Goal: Task Accomplishment & Management: Manage account settings

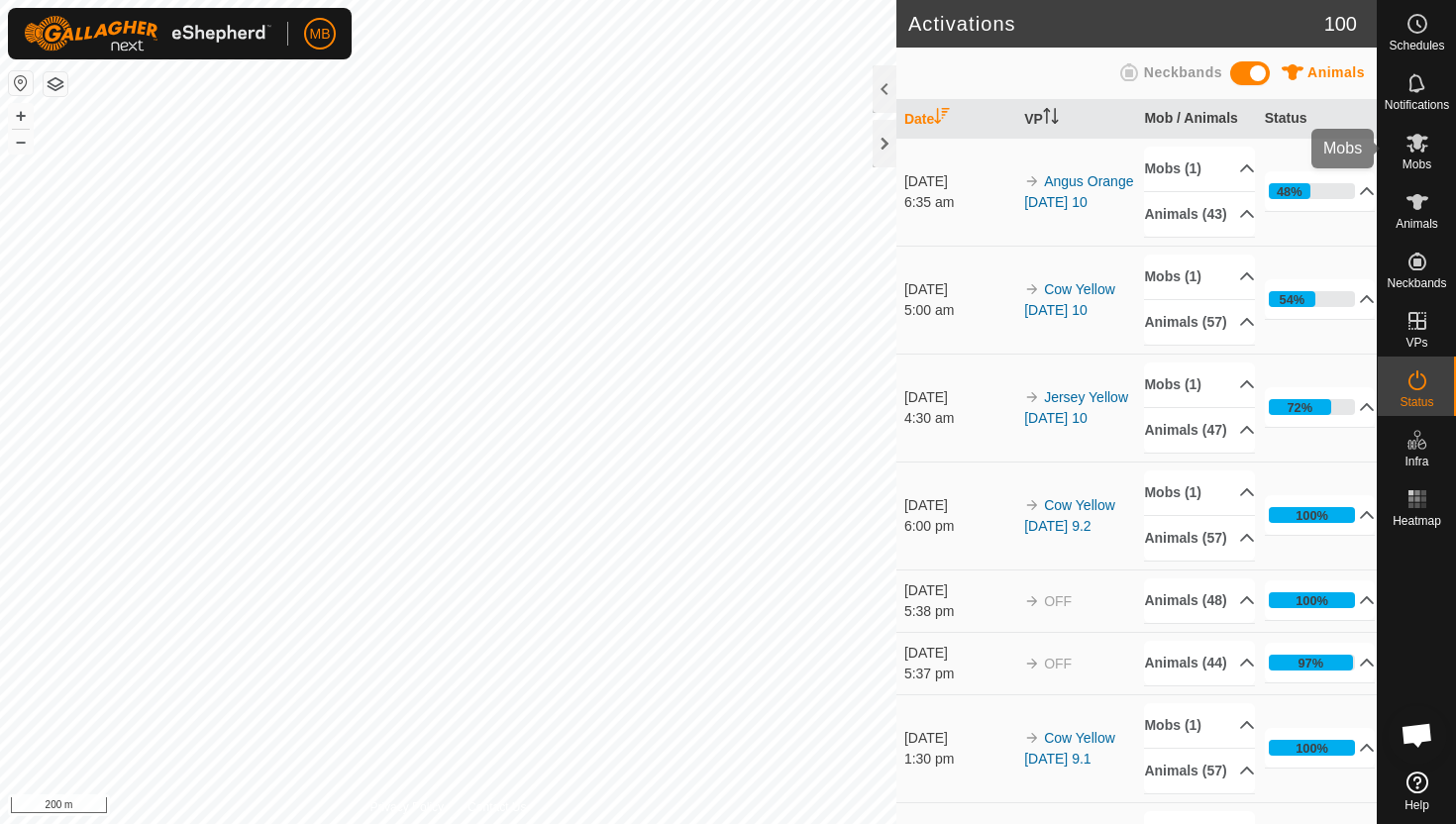
click at [1427, 162] on span "Mobs" at bounding box center [1416, 165] width 29 height 12
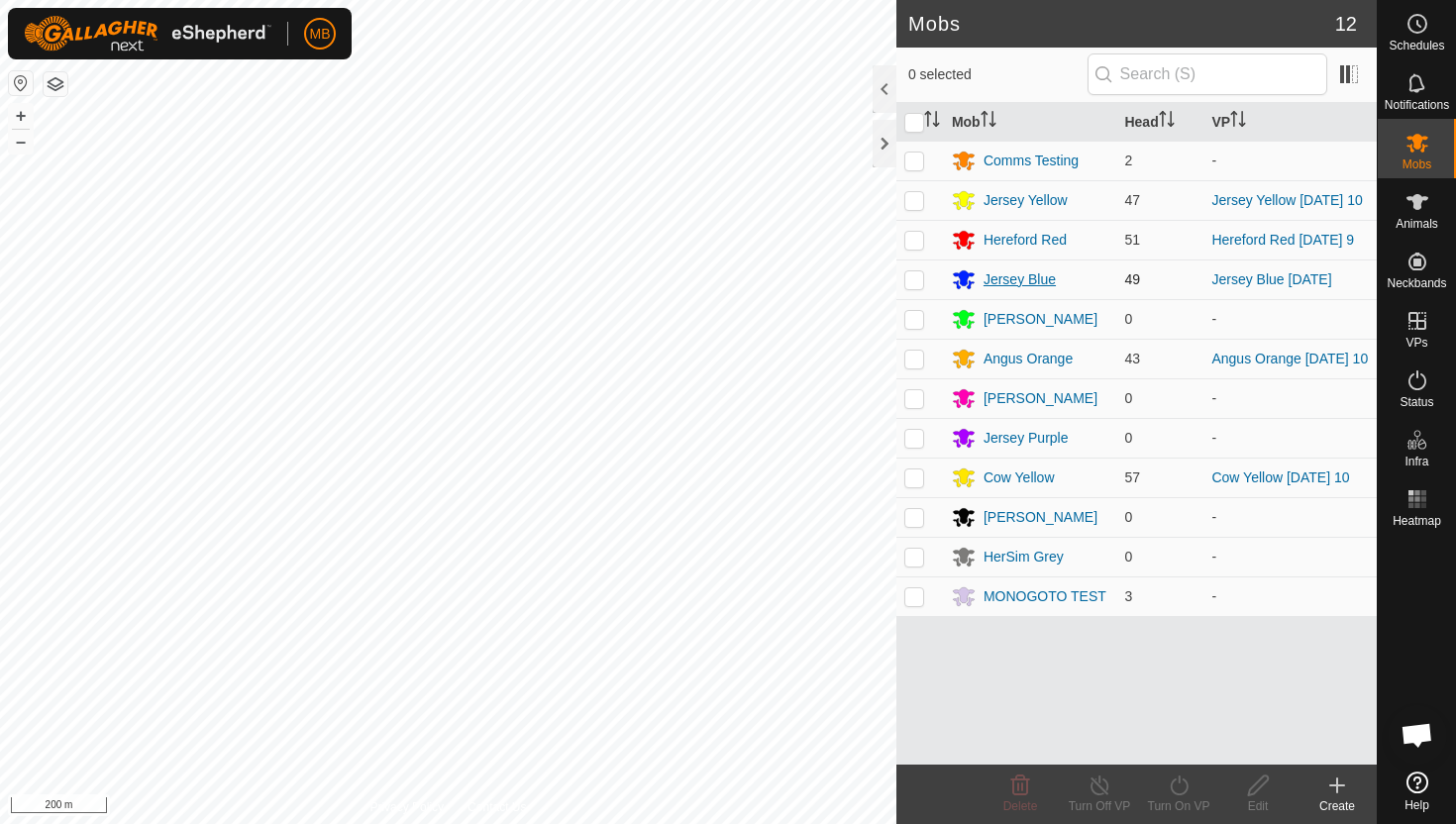
click at [1015, 276] on div "Jersey Blue" at bounding box center [1019, 279] width 72 height 21
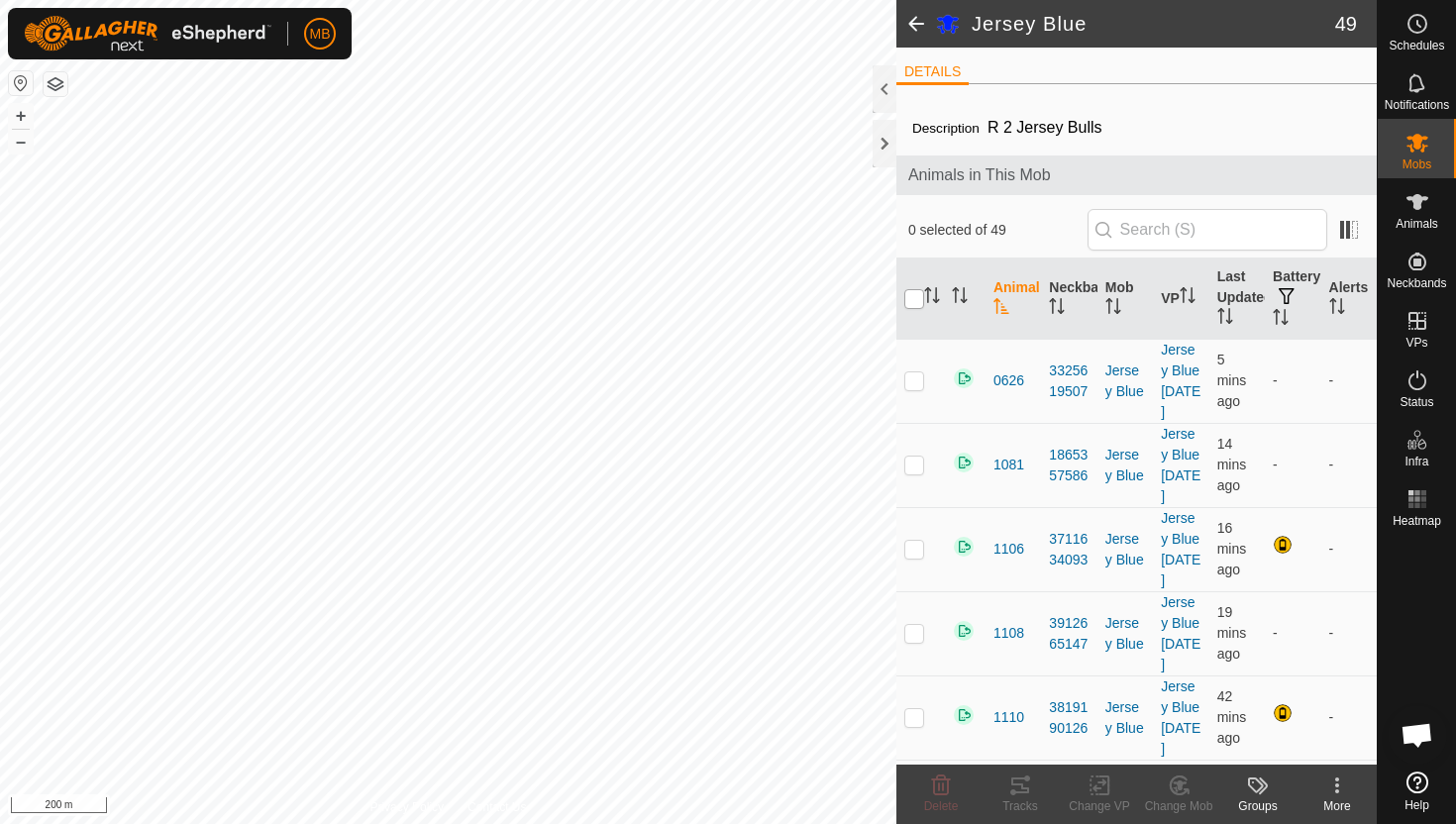
click at [916, 297] on input "checkbox" at bounding box center [914, 299] width 20 height 20
checkbox input "true"
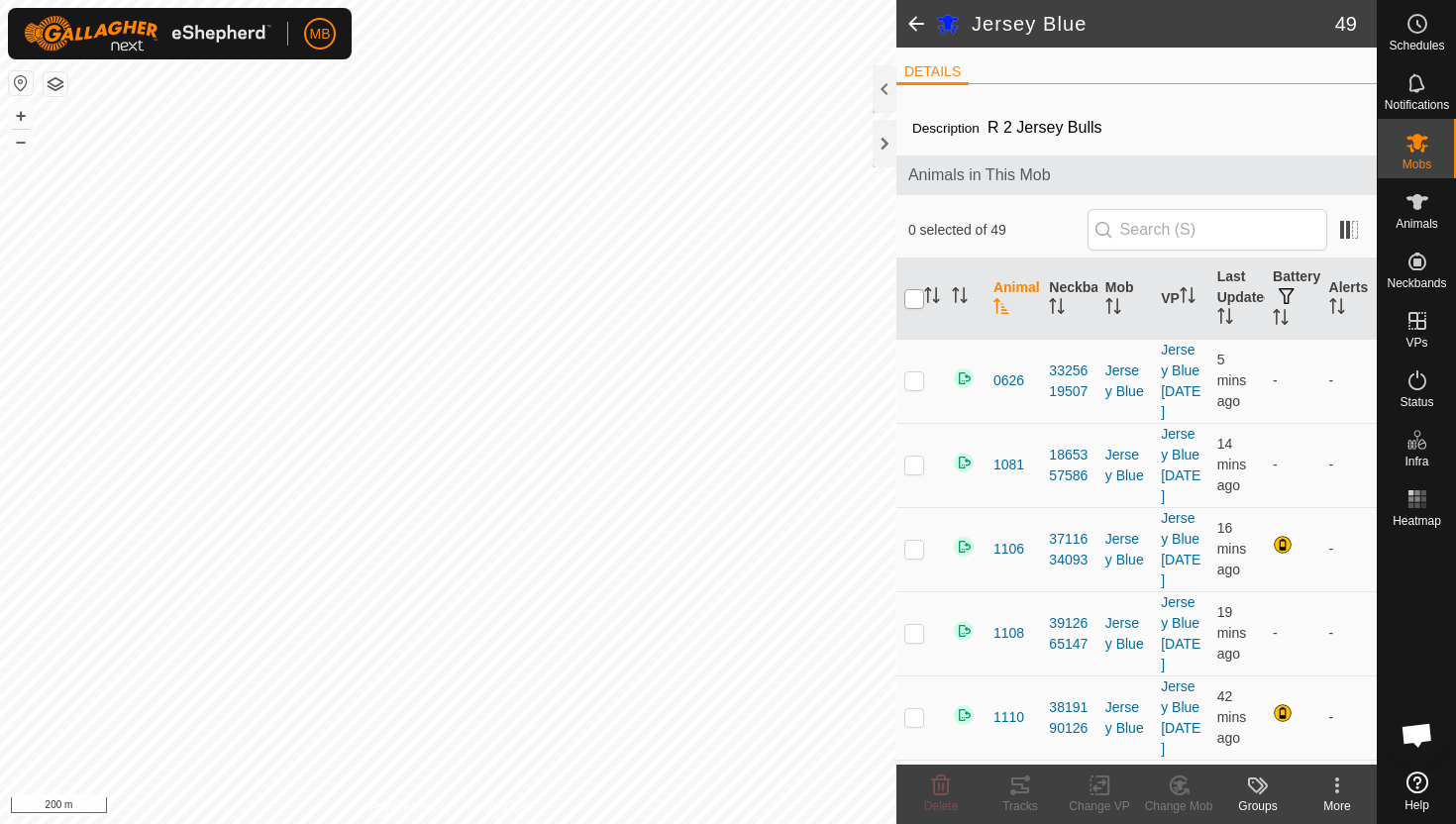
checkbox input "true"
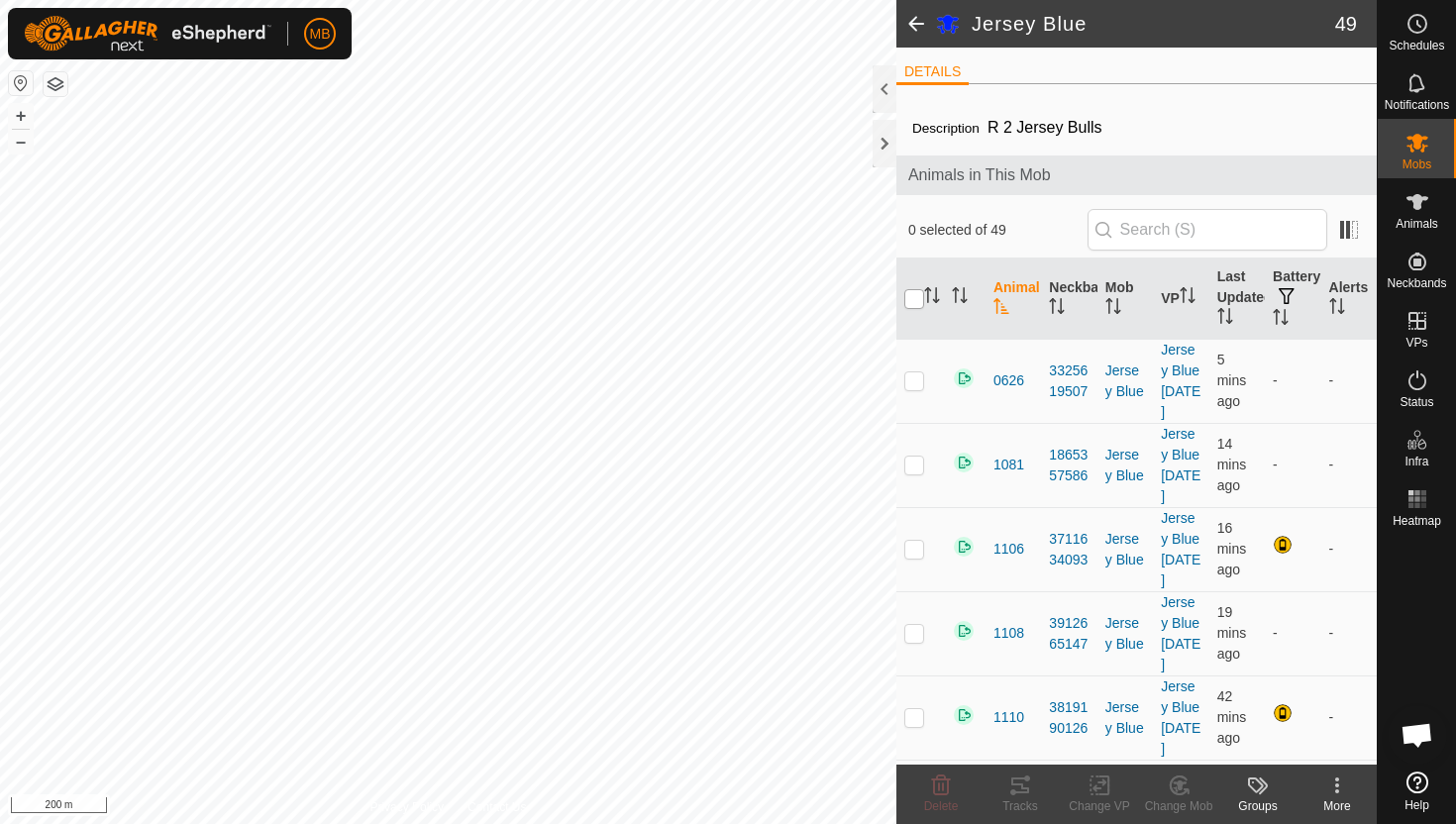
checkbox input "true"
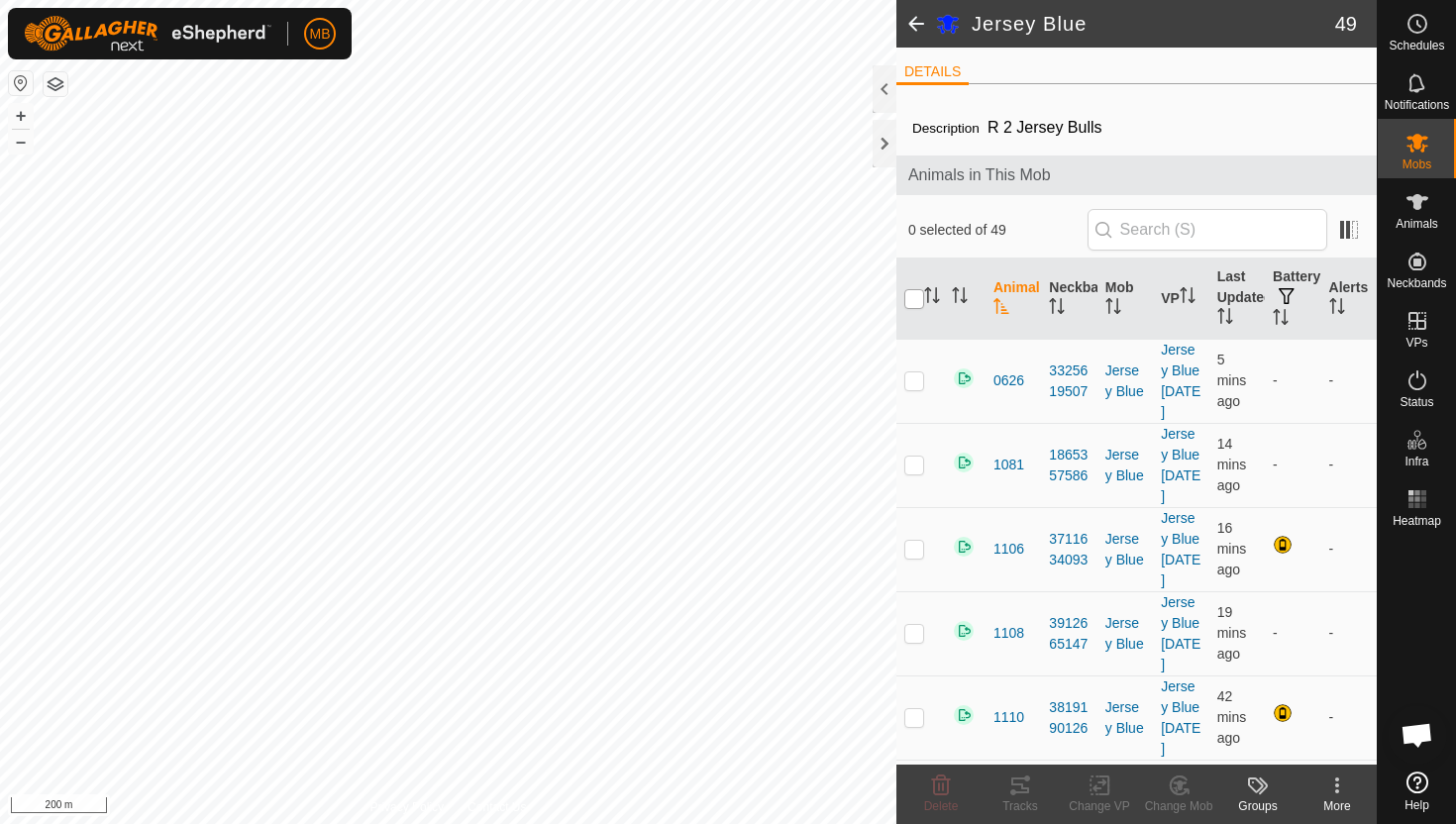
checkbox input "true"
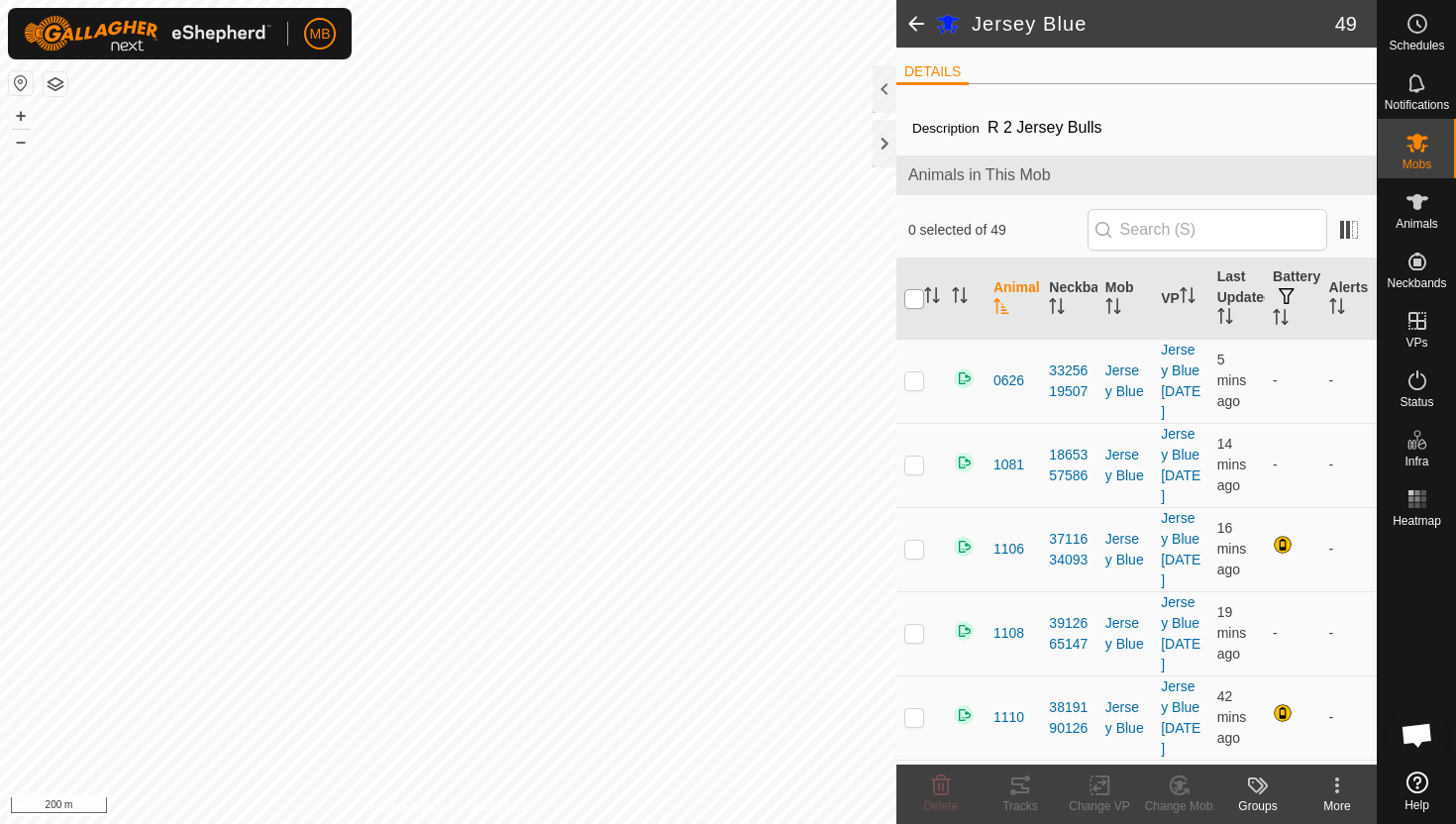
checkbox input "true"
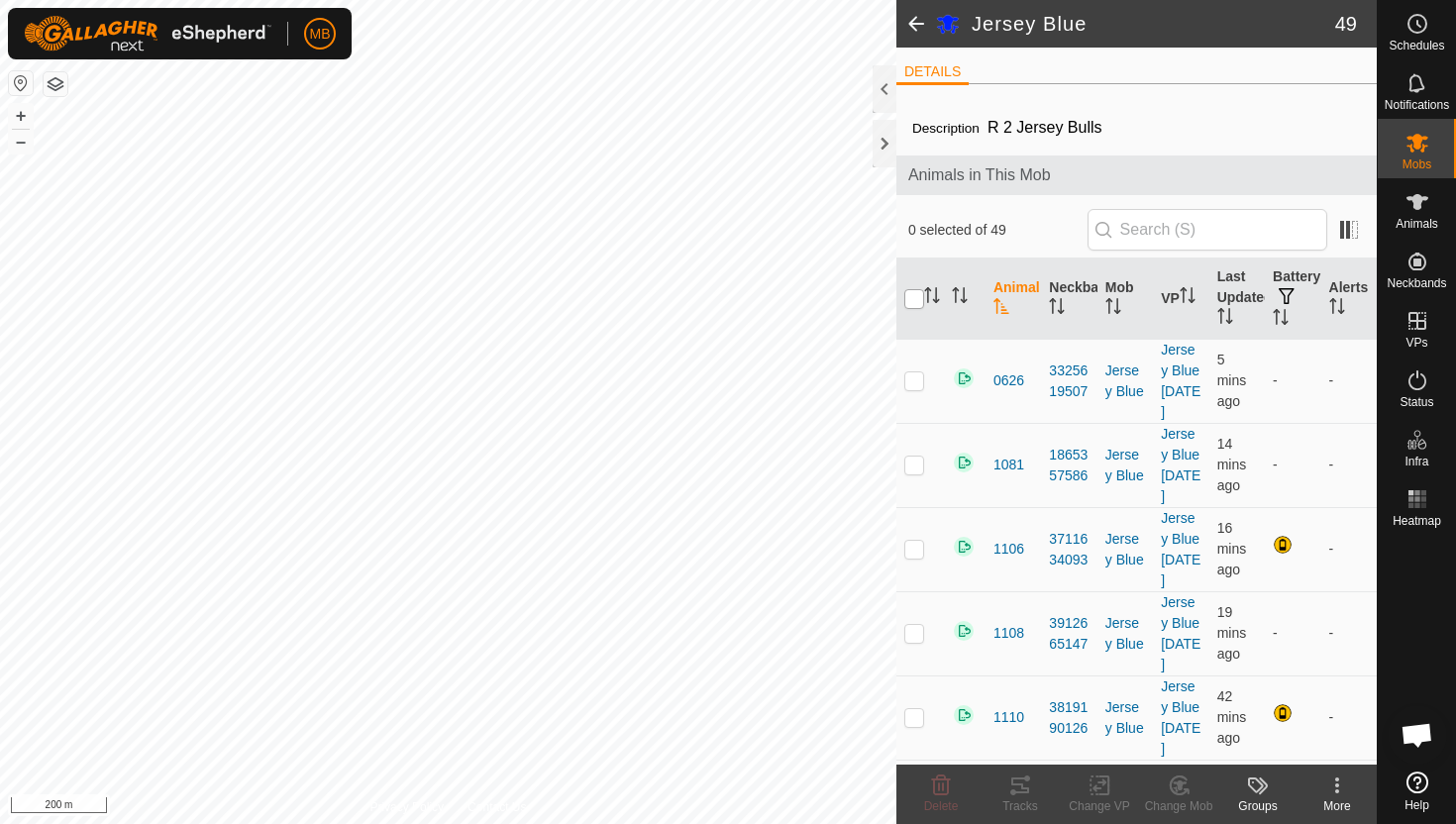
checkbox input "true"
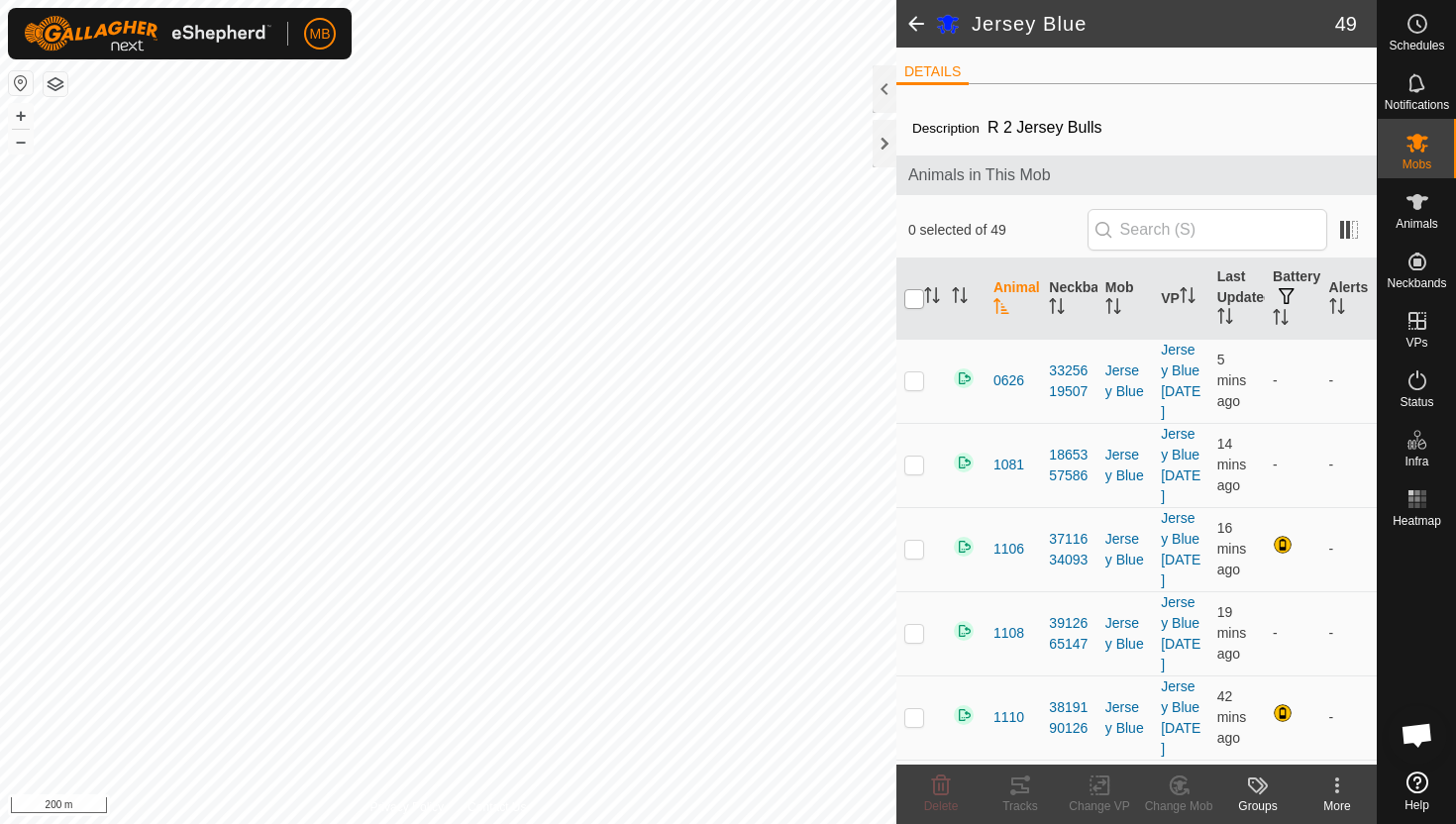
checkbox input "true"
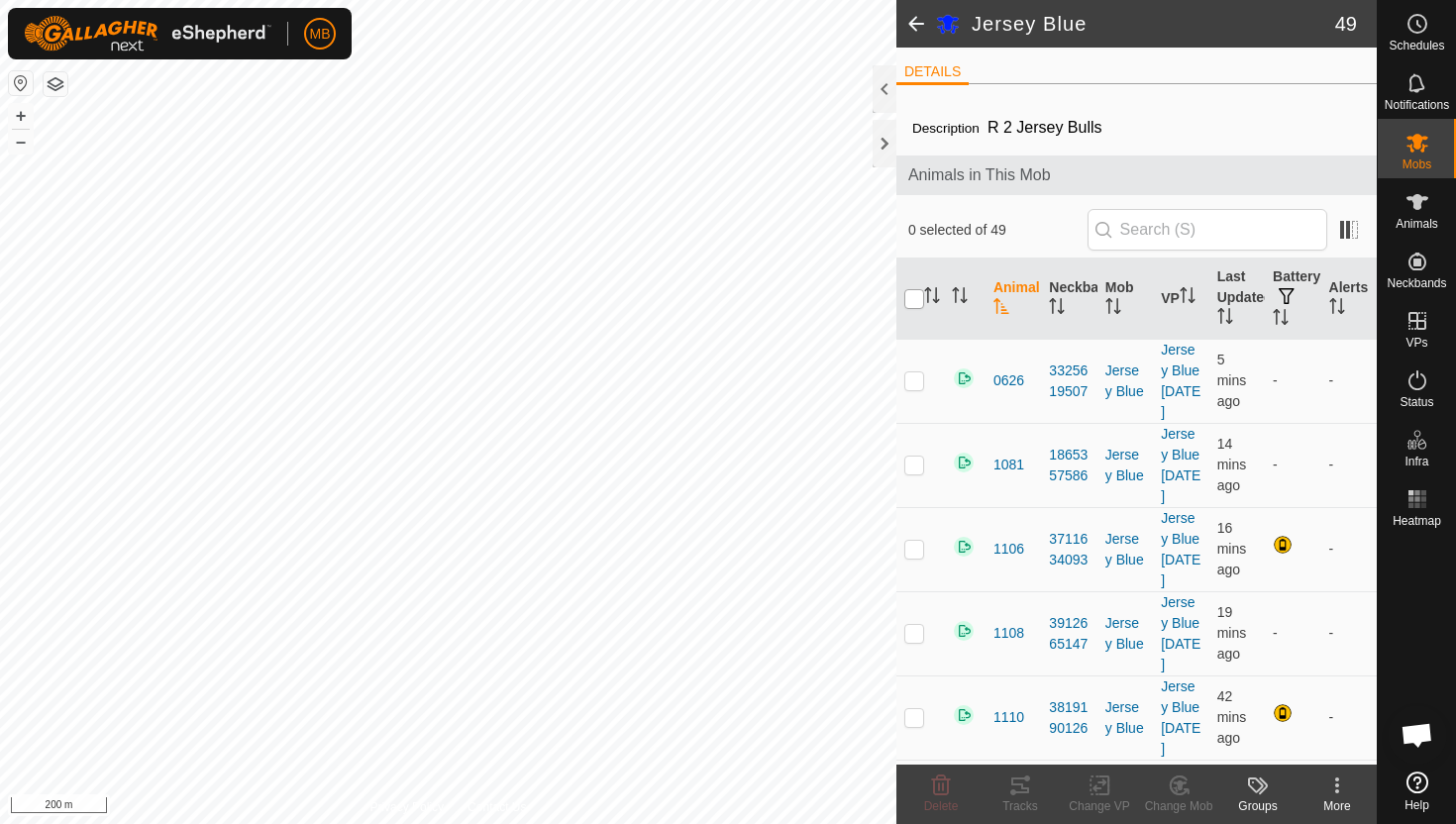
checkbox input "true"
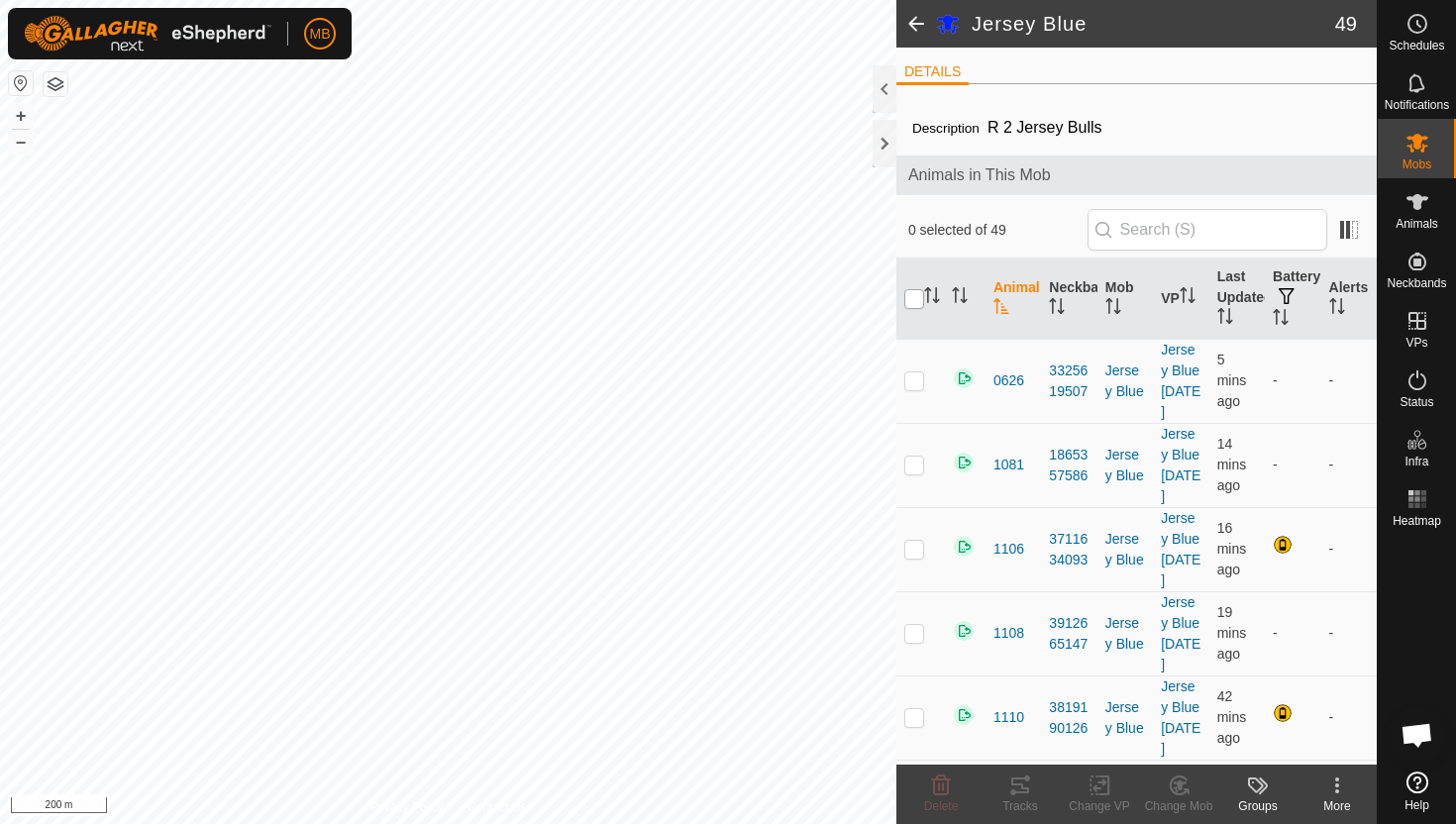
checkbox input "true"
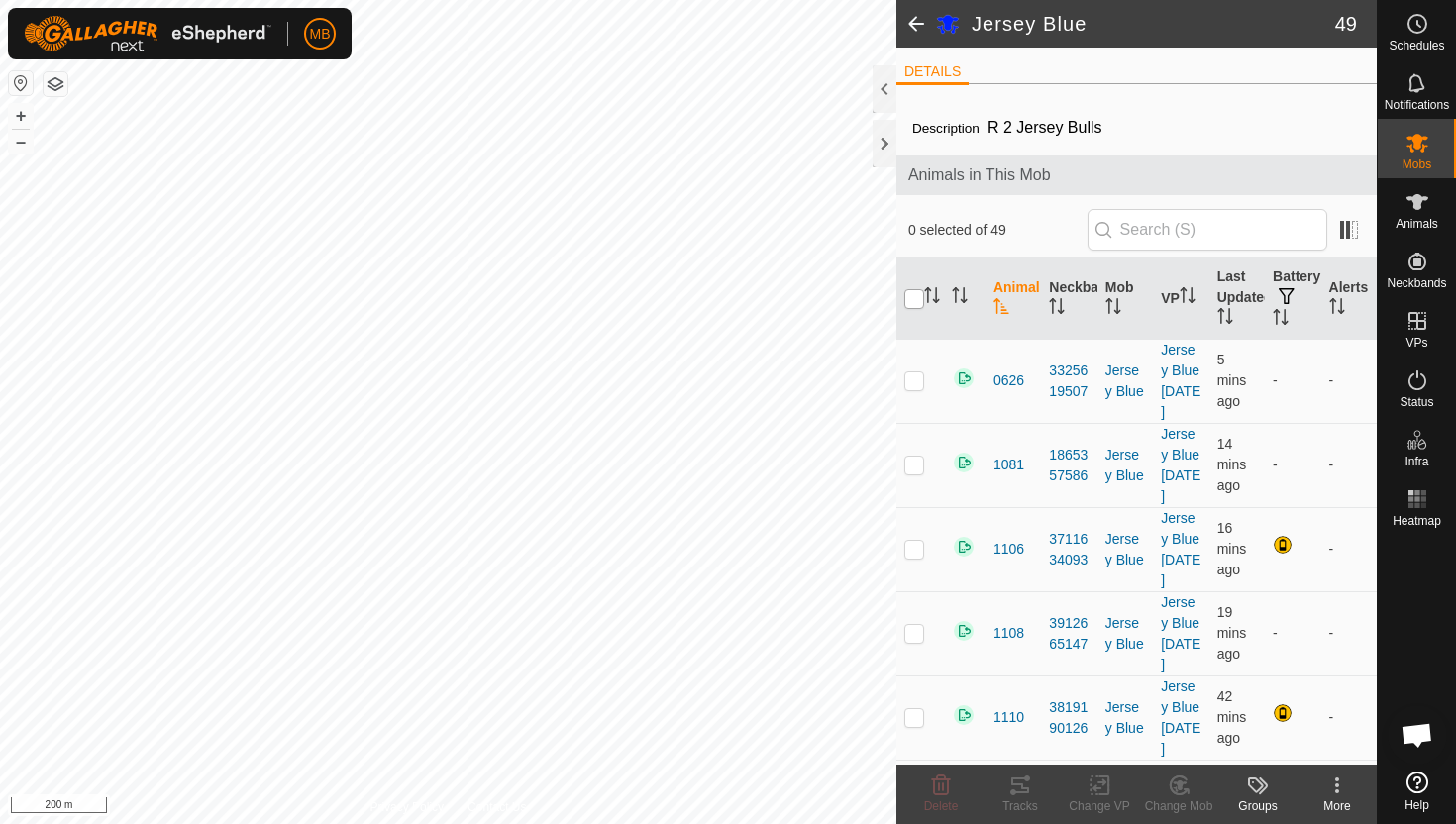
checkbox input "true"
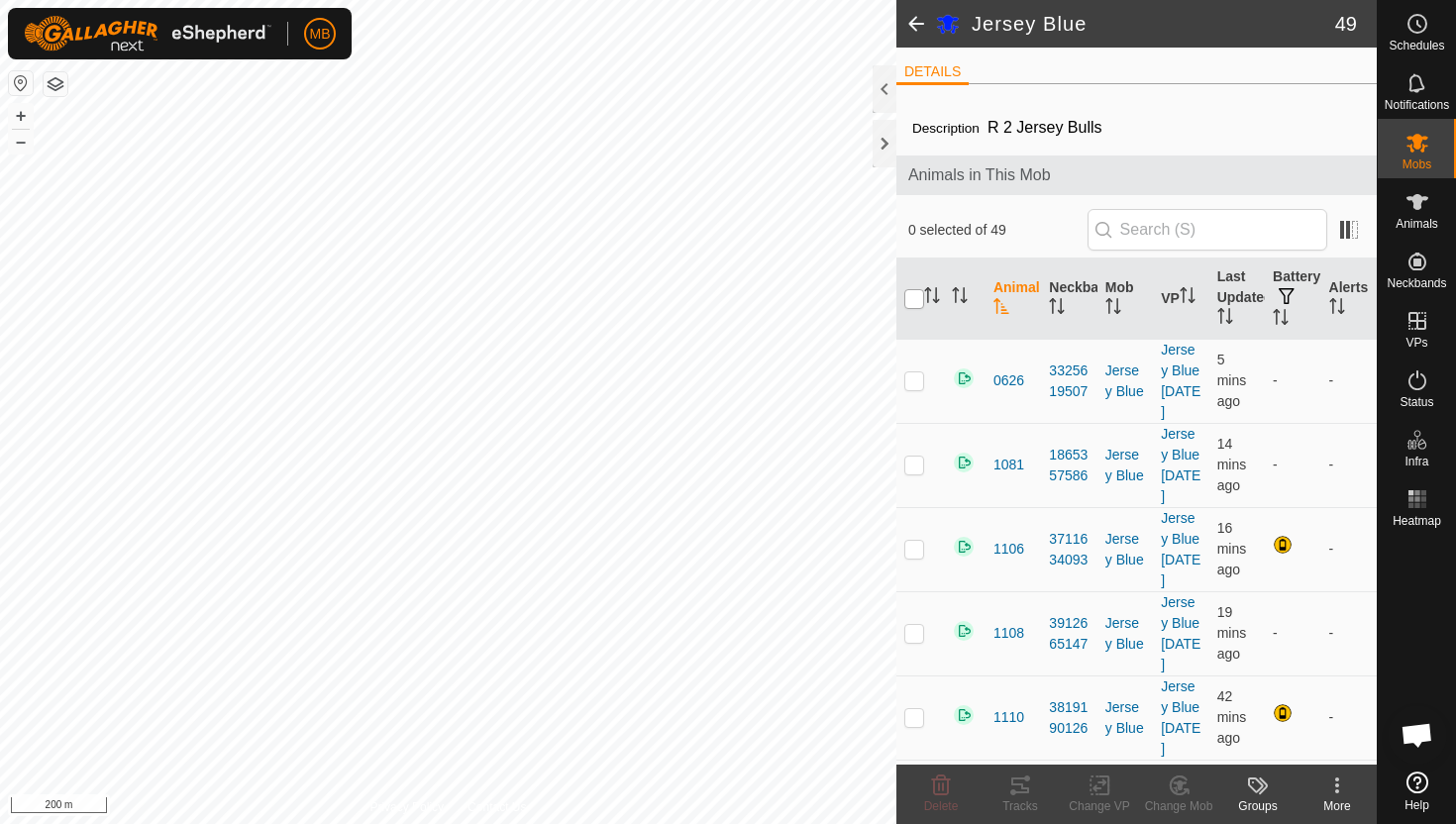
checkbox input "true"
click at [941, 797] on div "Delete" at bounding box center [941, 806] width 79 height 18
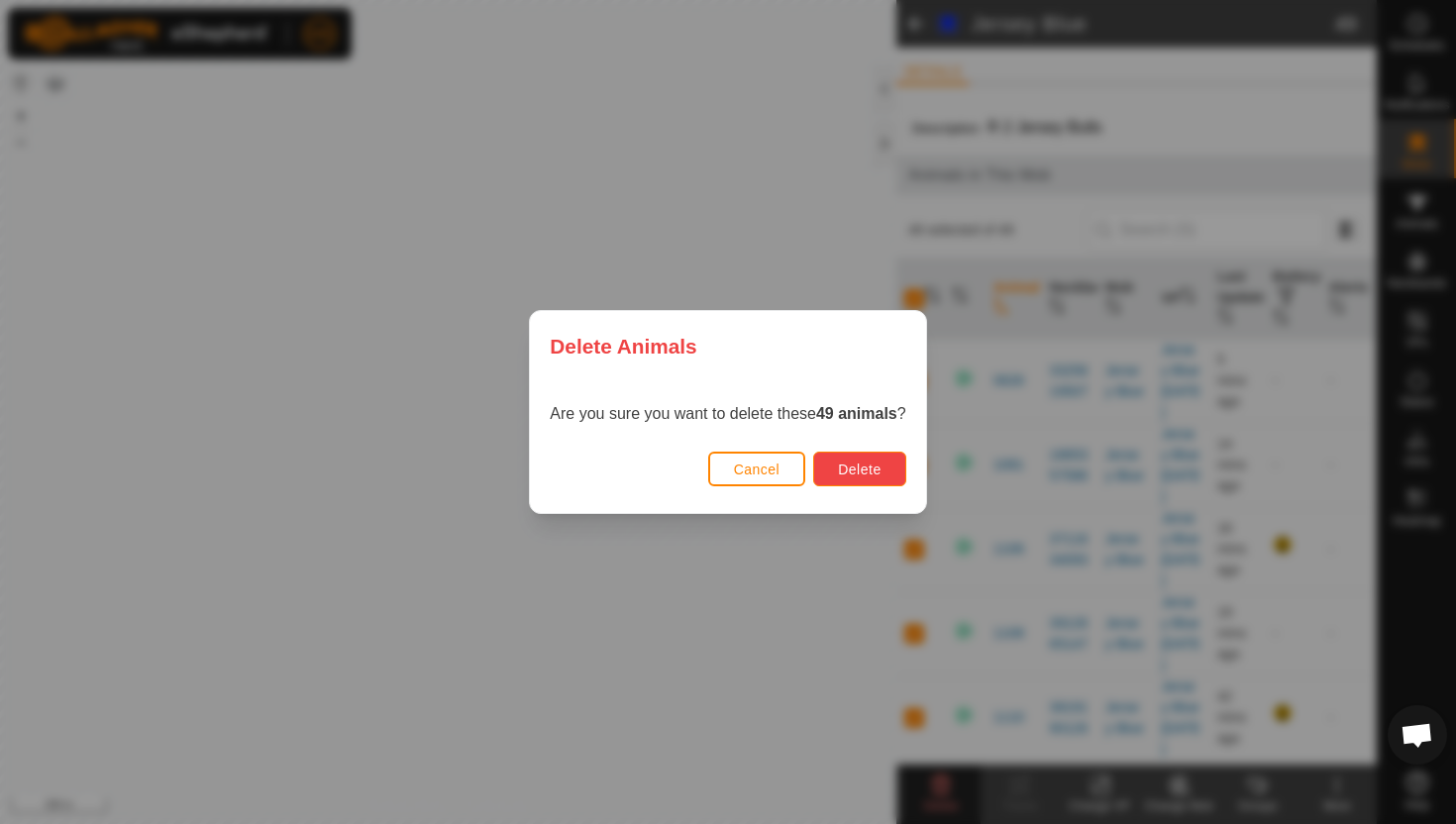
click at [860, 474] on span "Delete" at bounding box center [859, 470] width 43 height 16
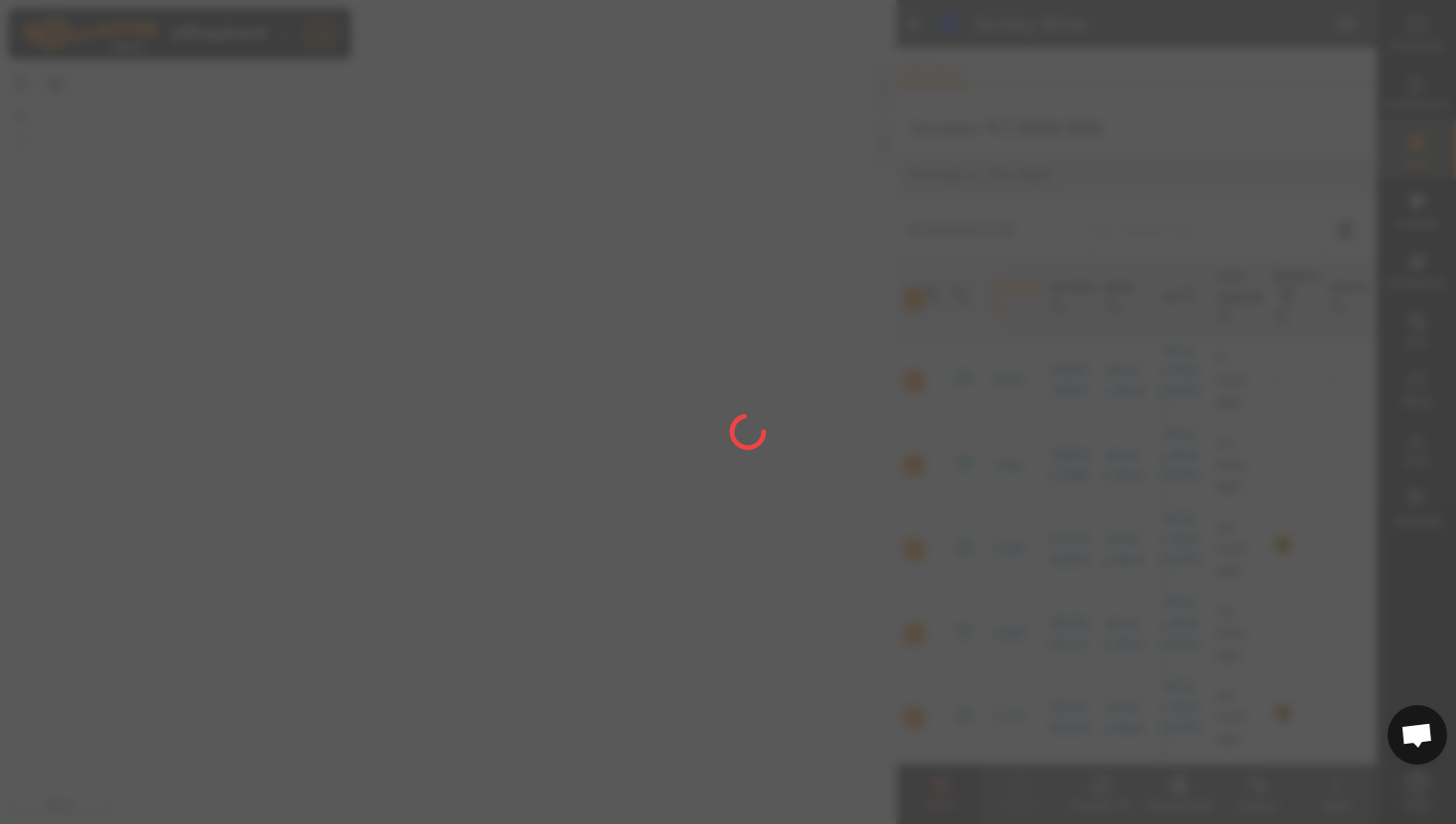
checkbox input "false"
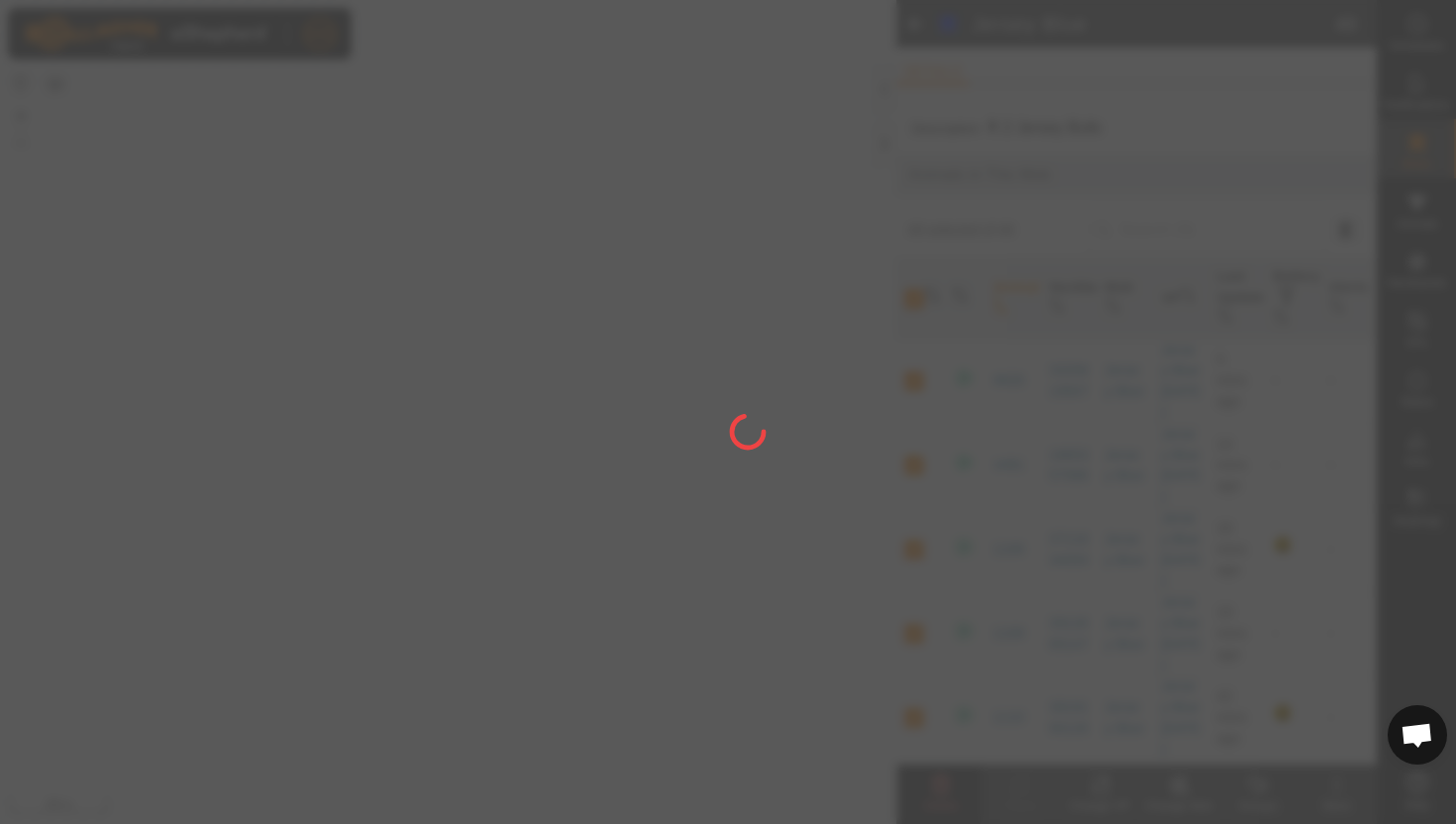
checkbox input "false"
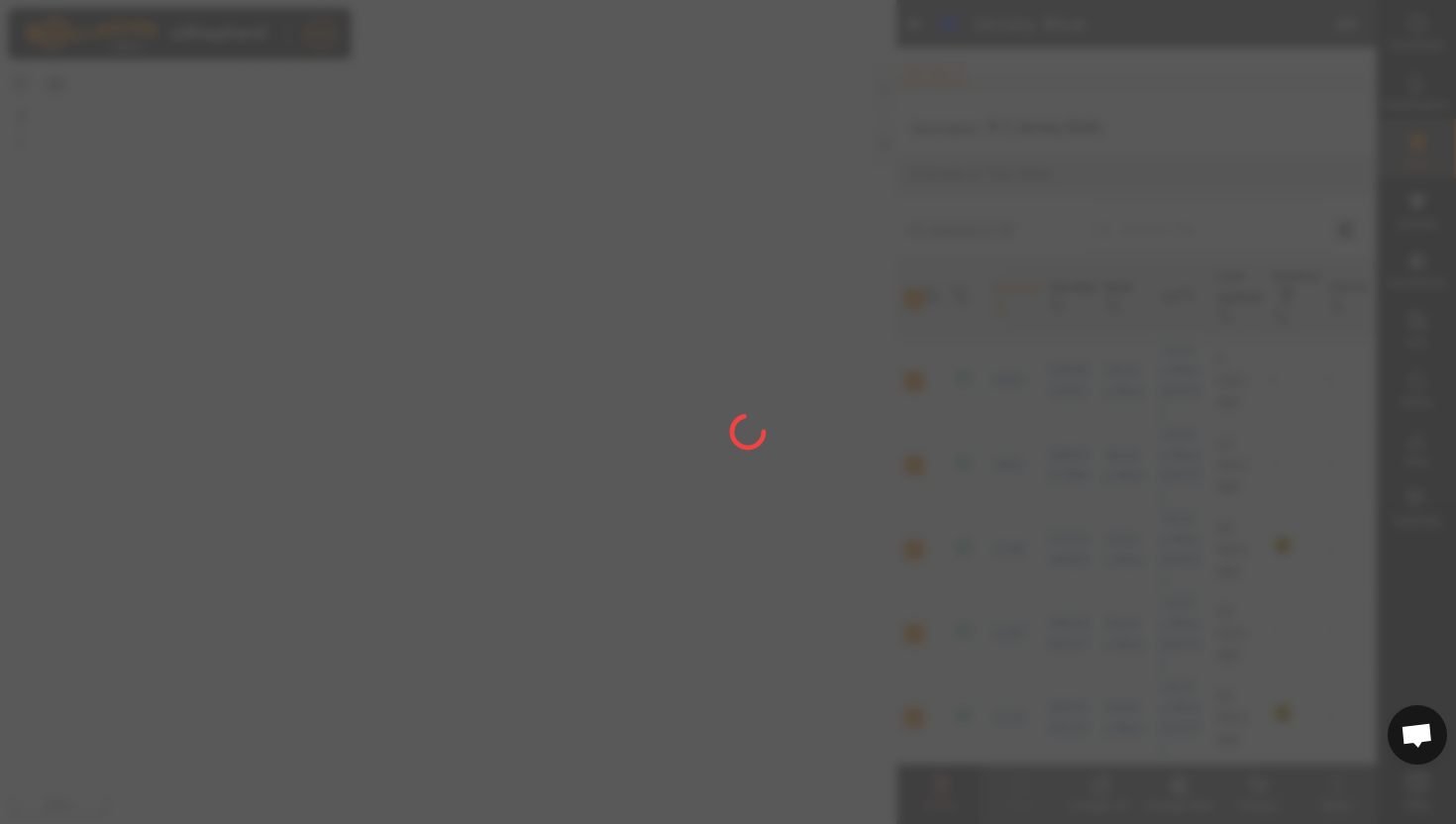
checkbox input "false"
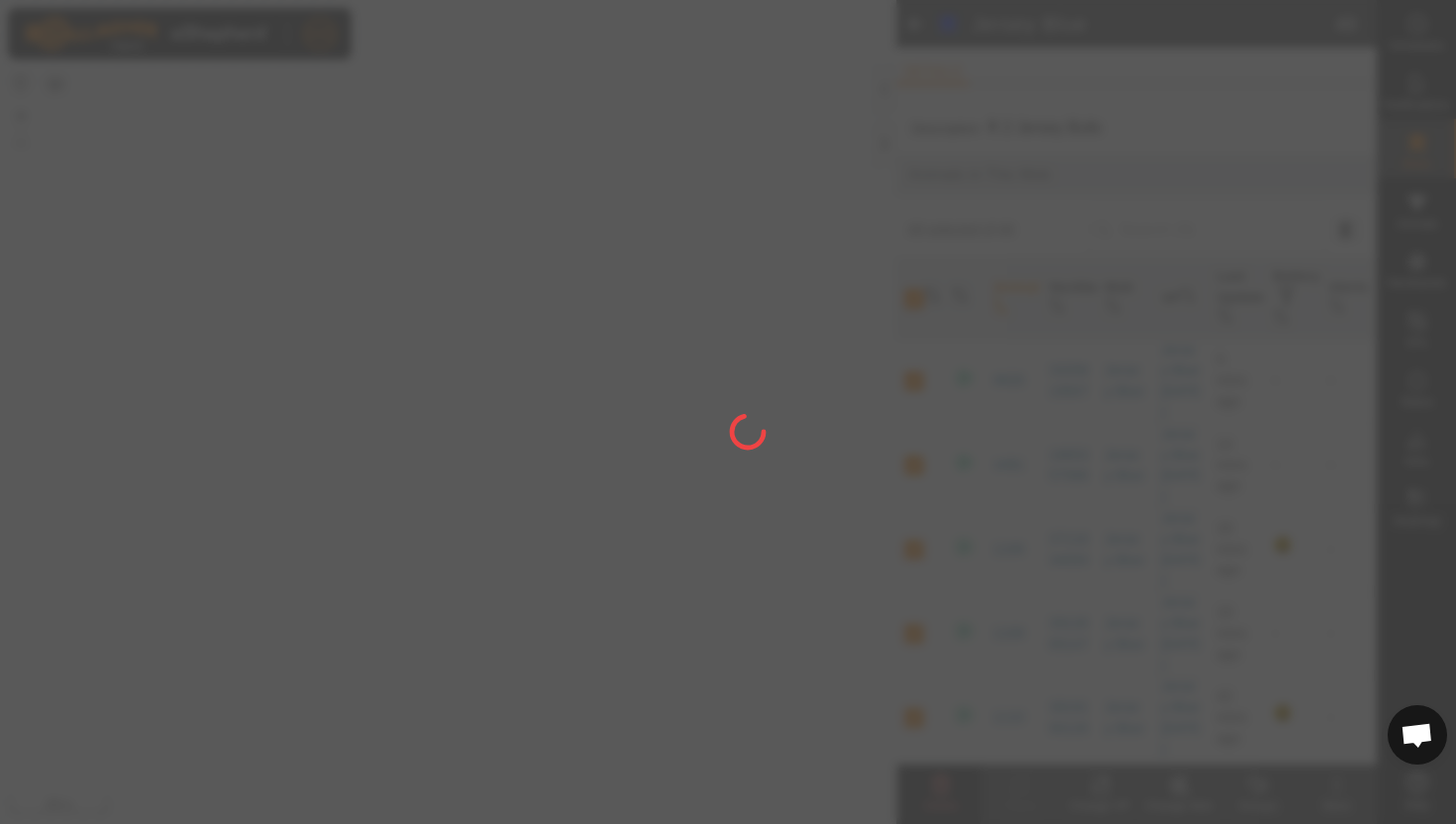
checkbox input "false"
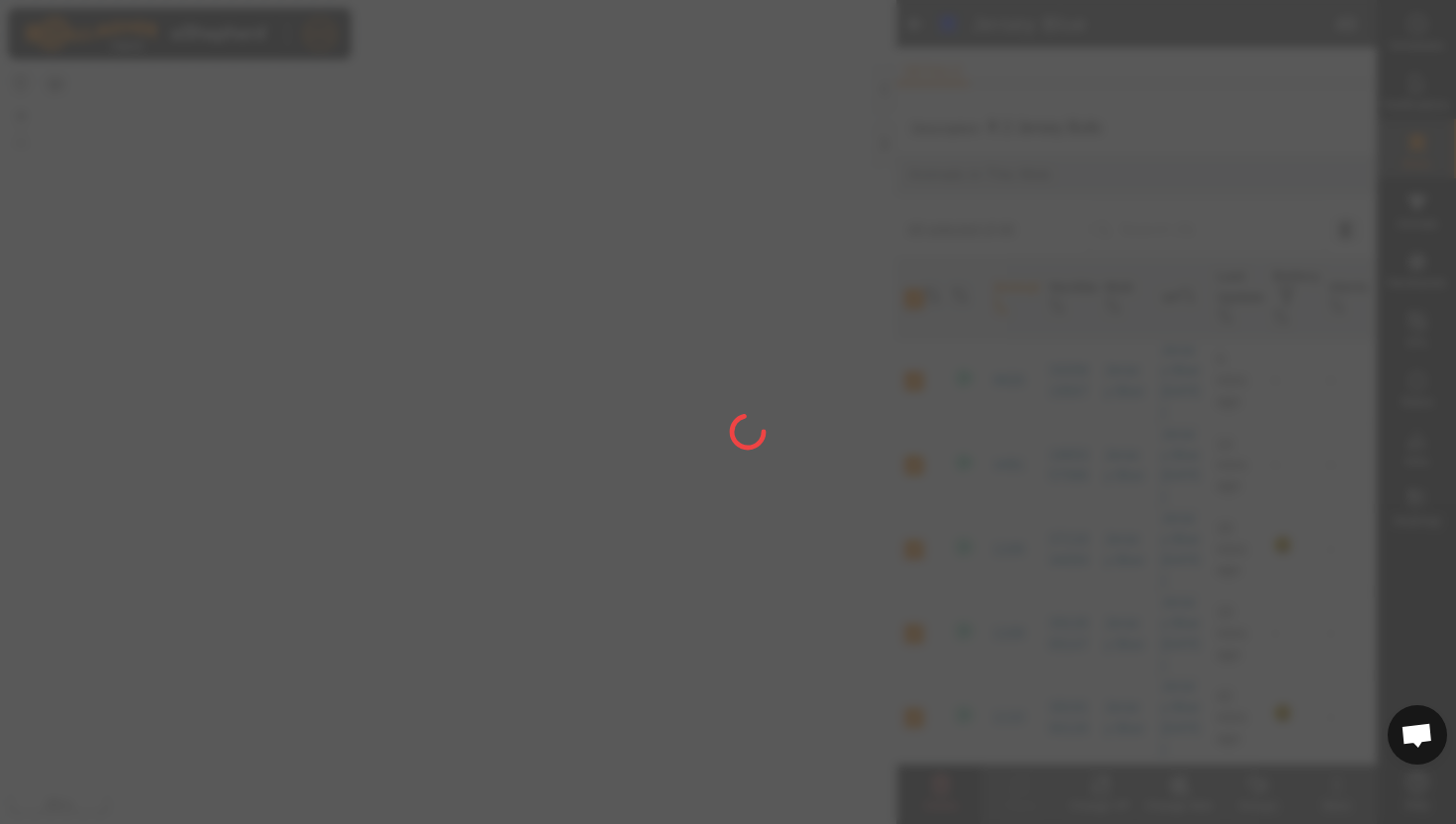
checkbox input "false"
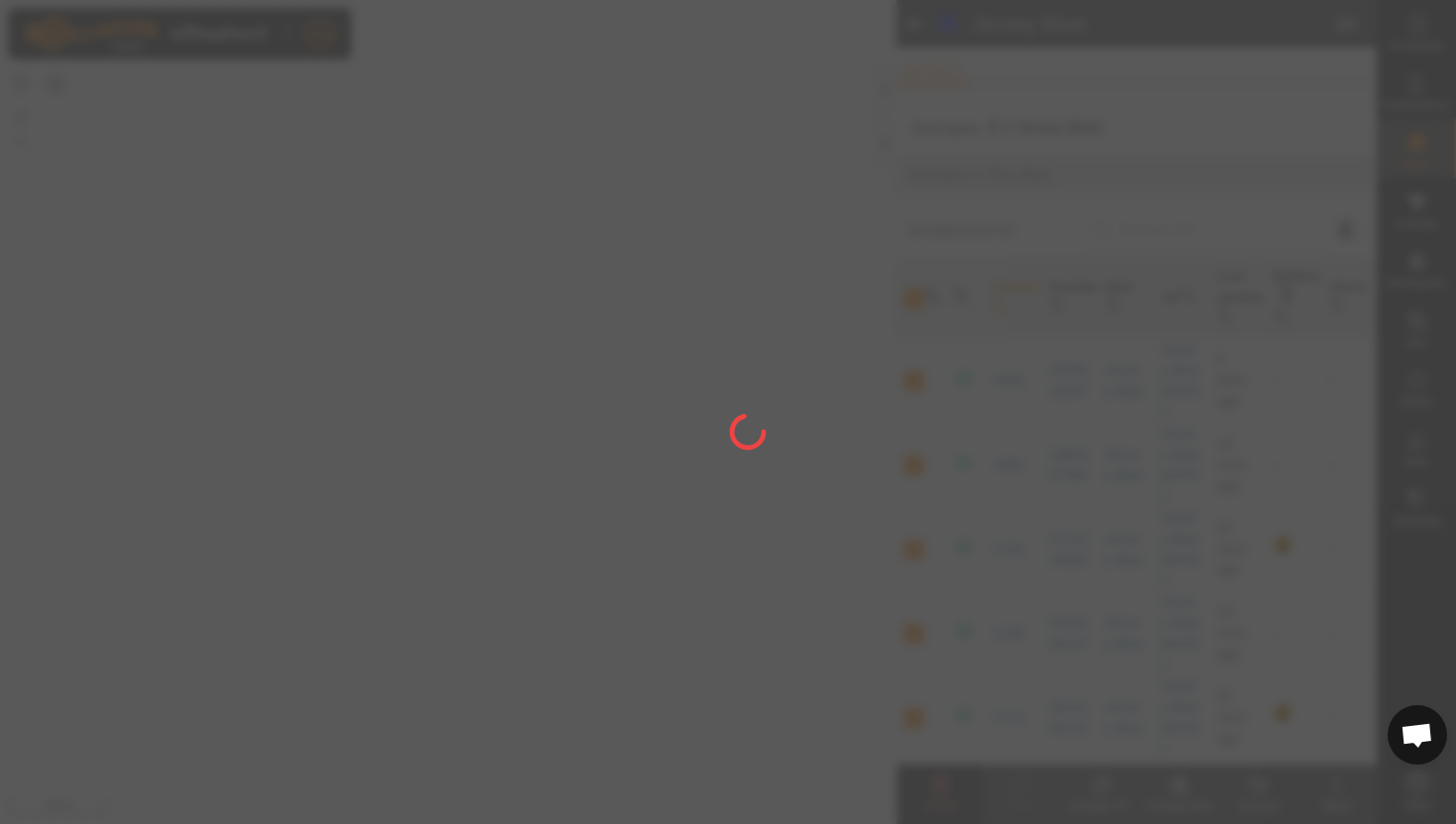
checkbox input "false"
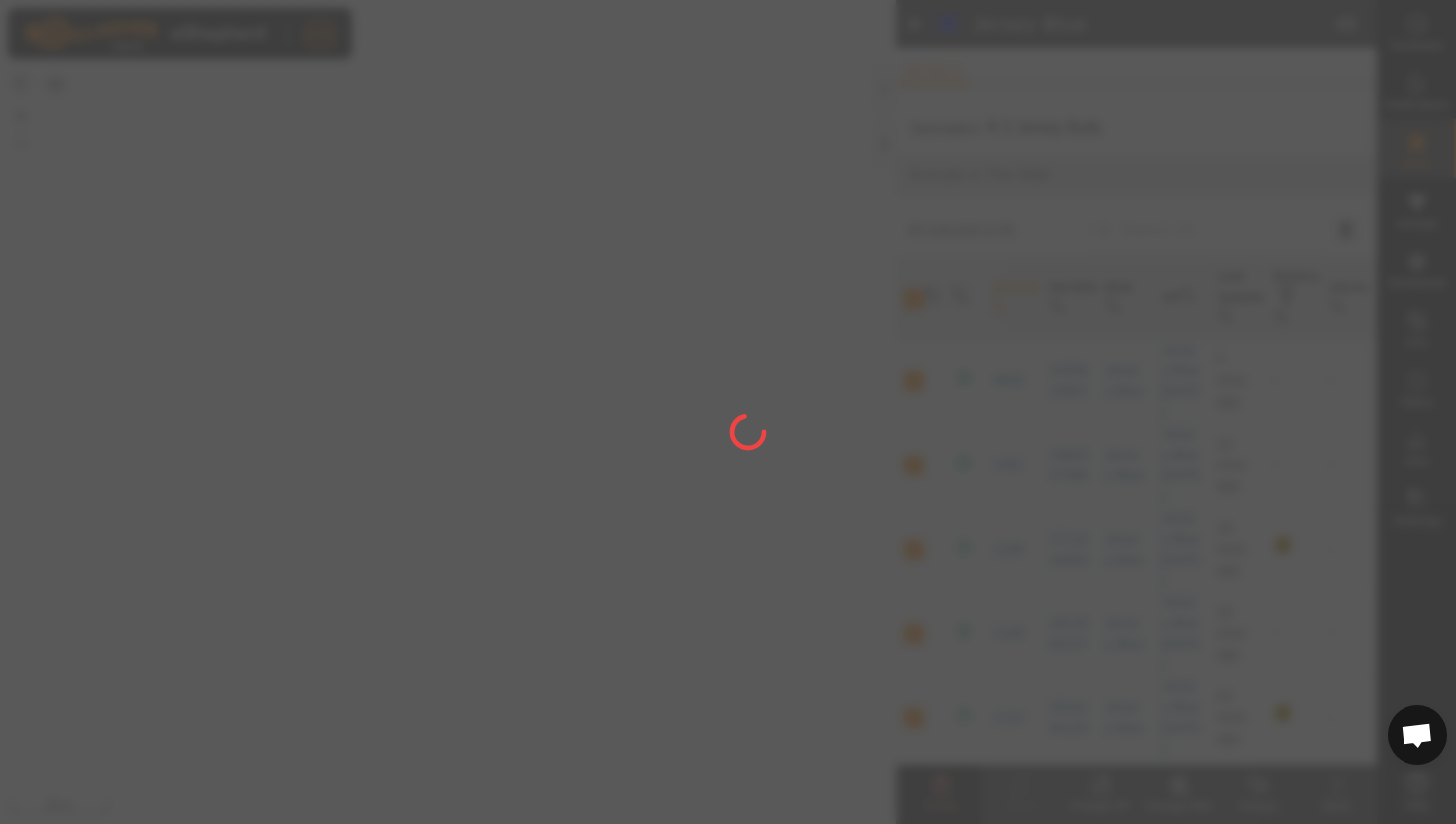
checkbox input "false"
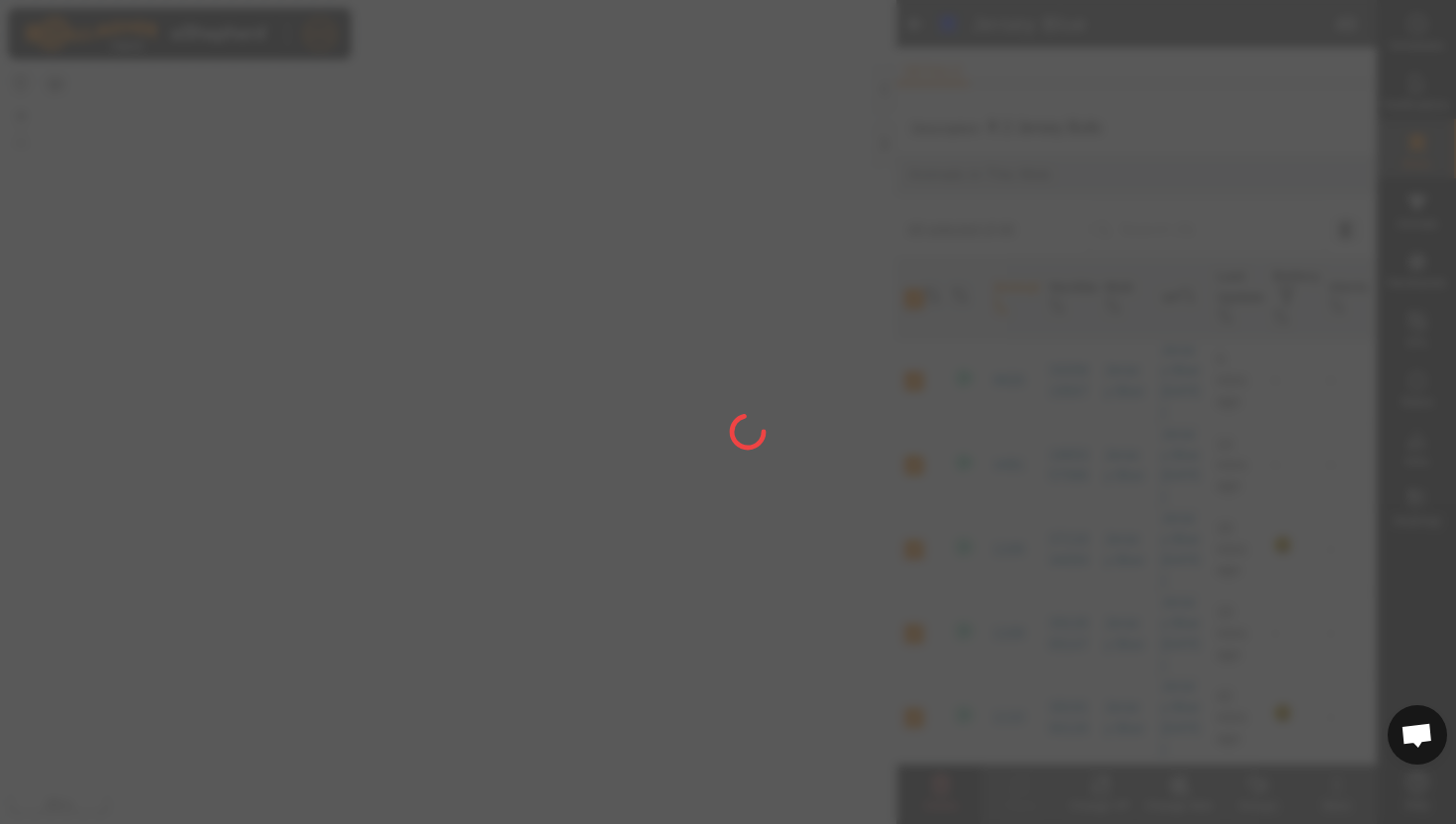
checkbox input "false"
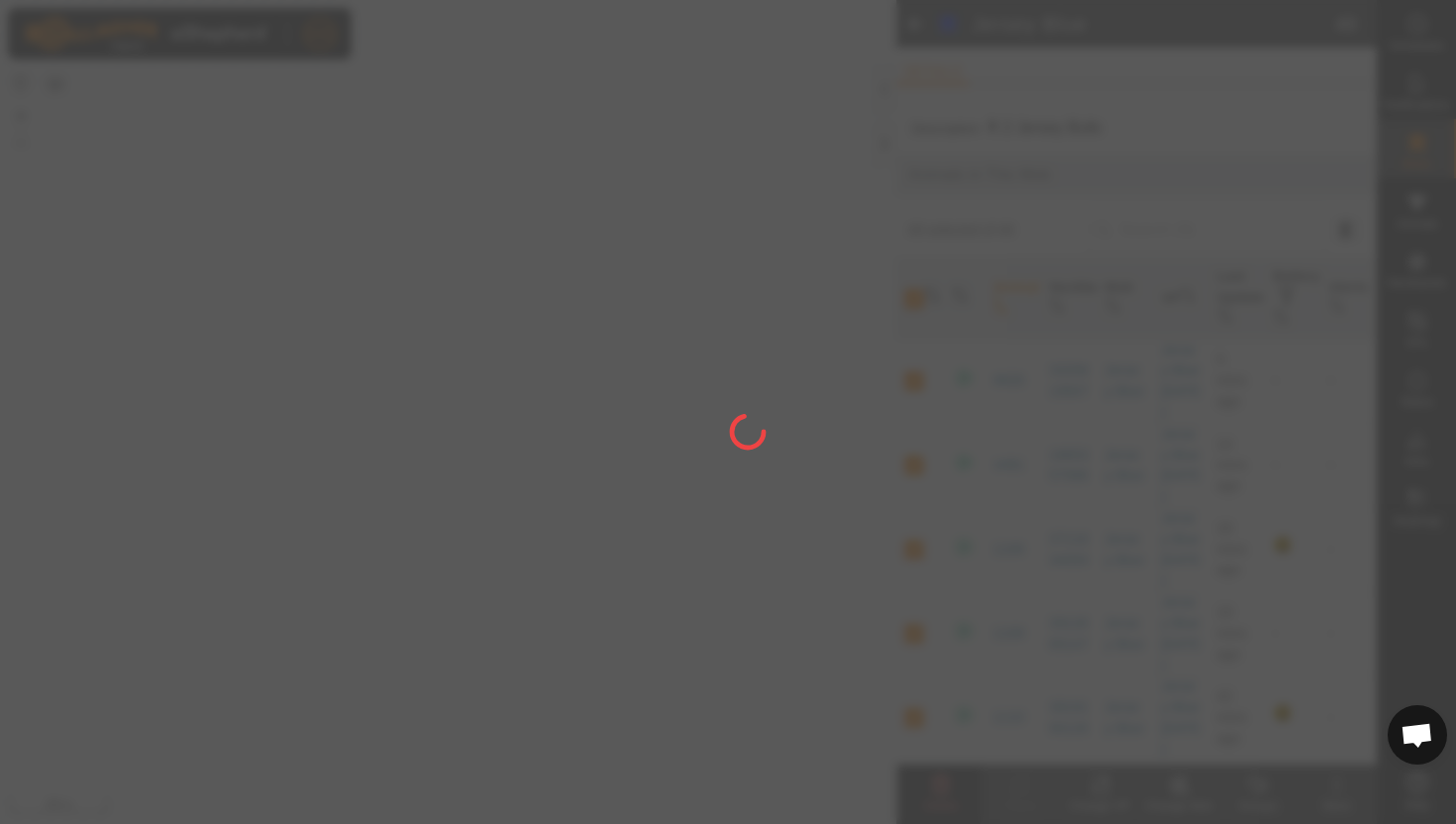
checkbox input "false"
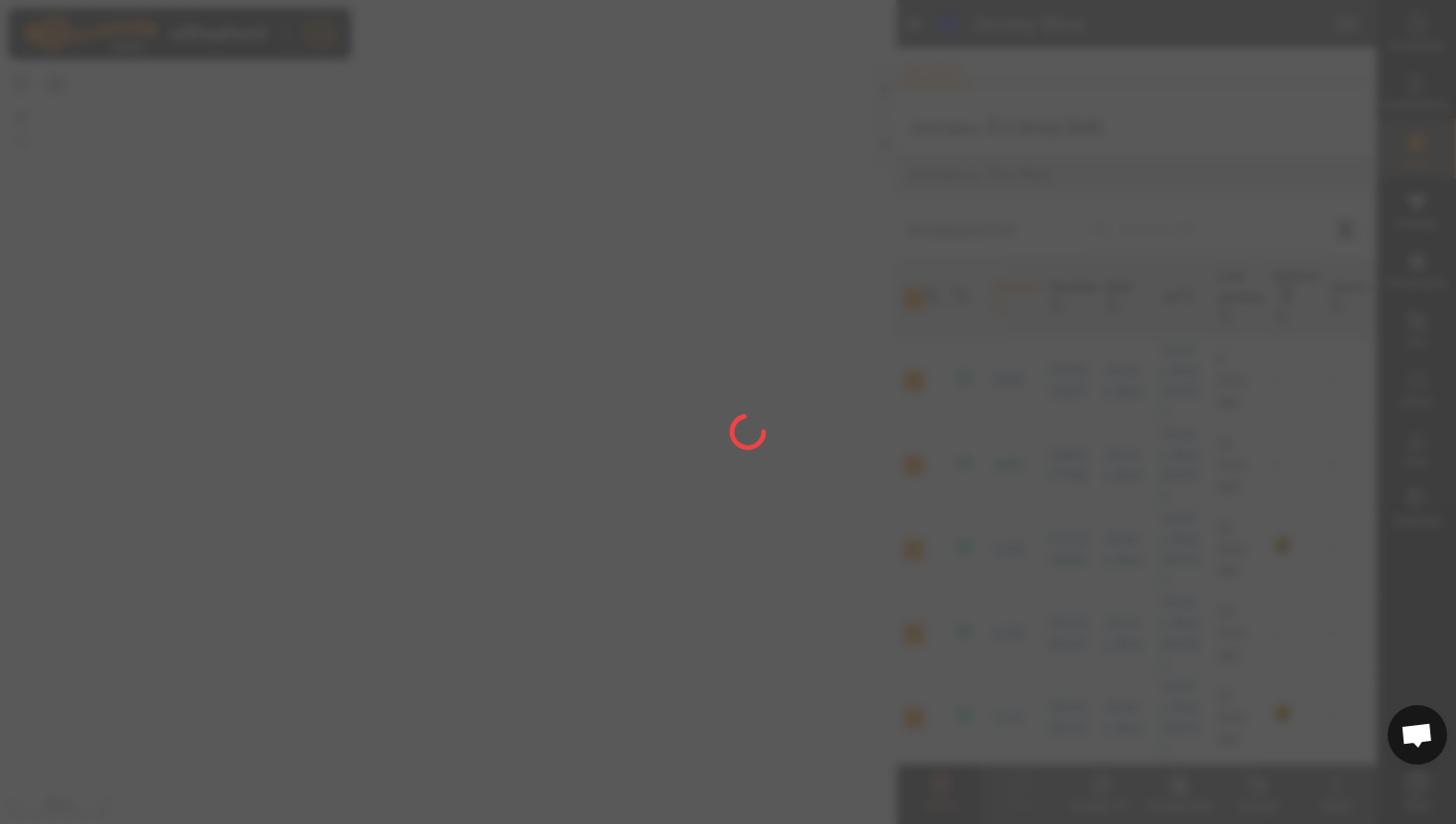
checkbox input "false"
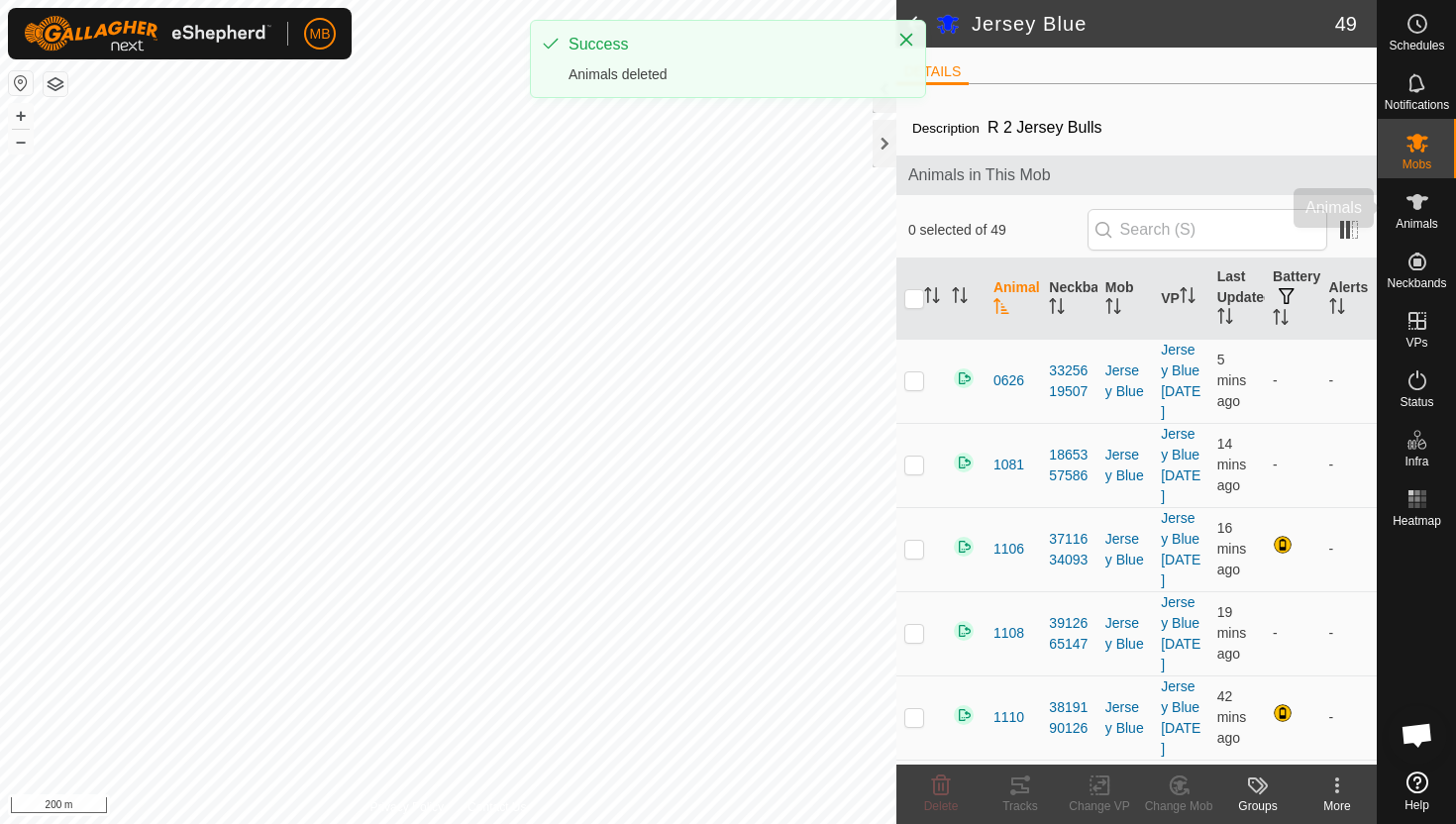
click at [1417, 212] on icon at bounding box center [1417, 203] width 24 height 24
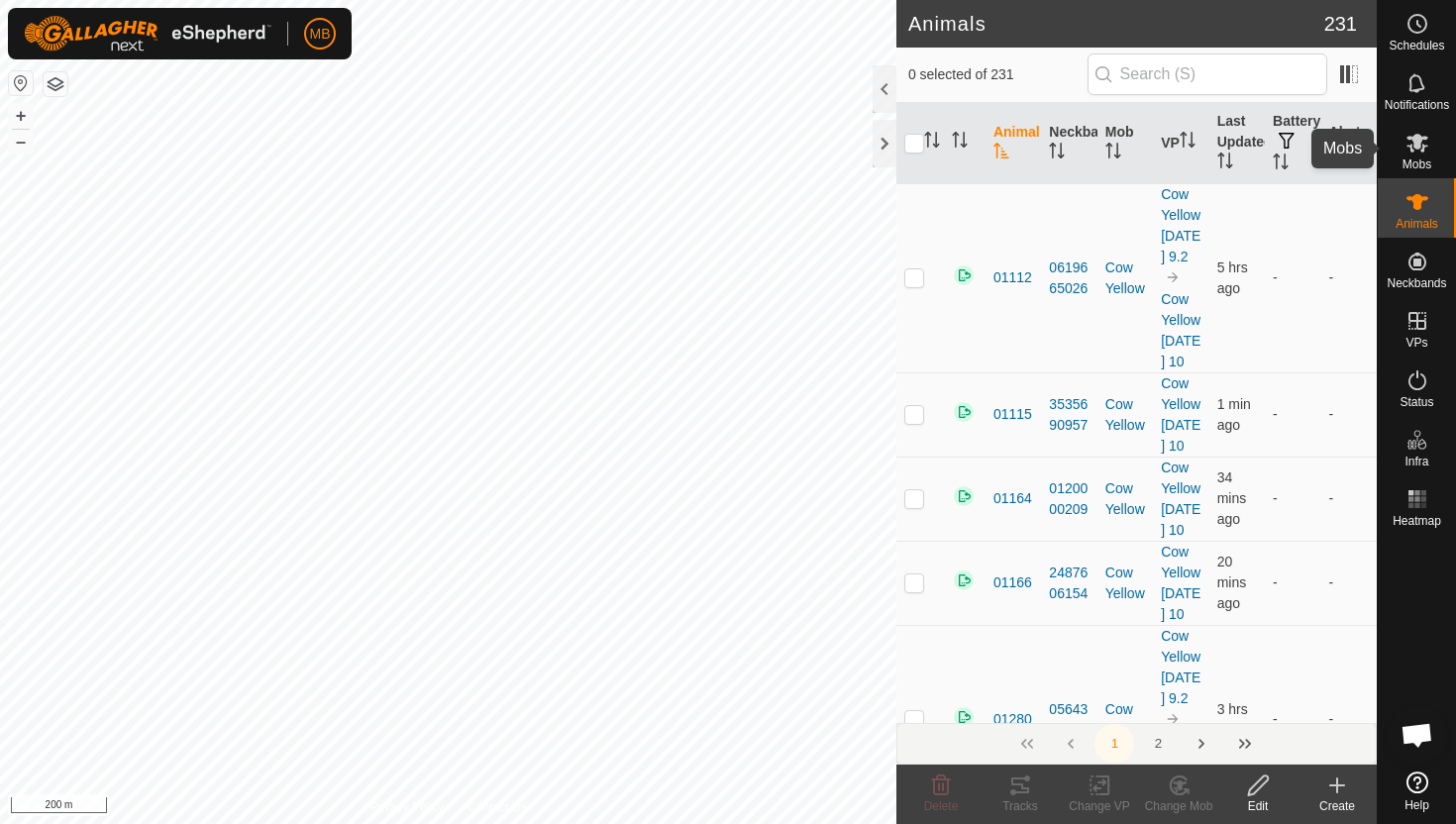
click at [1411, 159] on span "Mobs" at bounding box center [1416, 165] width 29 height 12
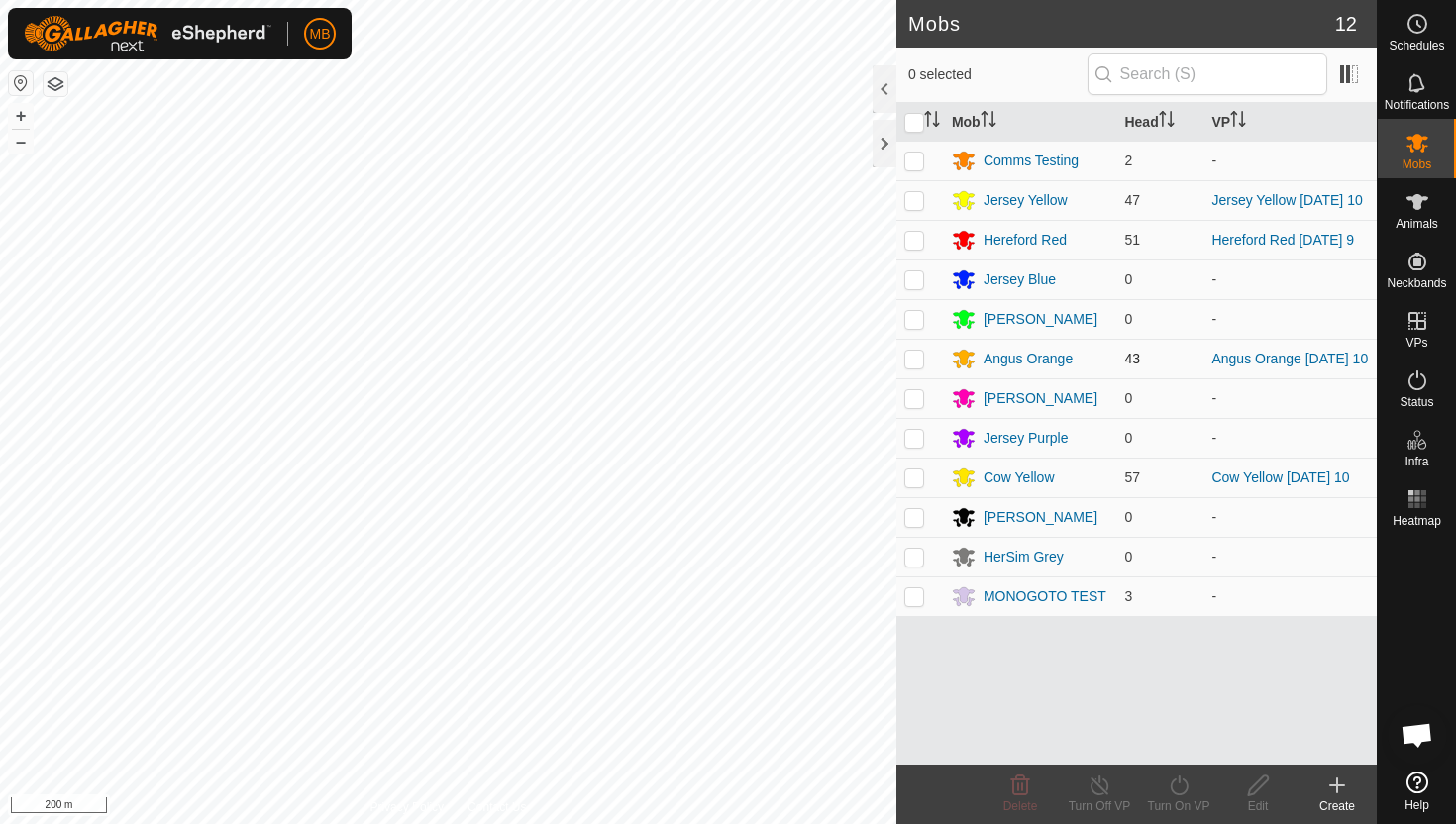
click at [919, 357] on p-checkbox at bounding box center [914, 358] width 20 height 16
checkbox input "false"
click at [997, 360] on div "Angus Orange" at bounding box center [1028, 358] width 89 height 21
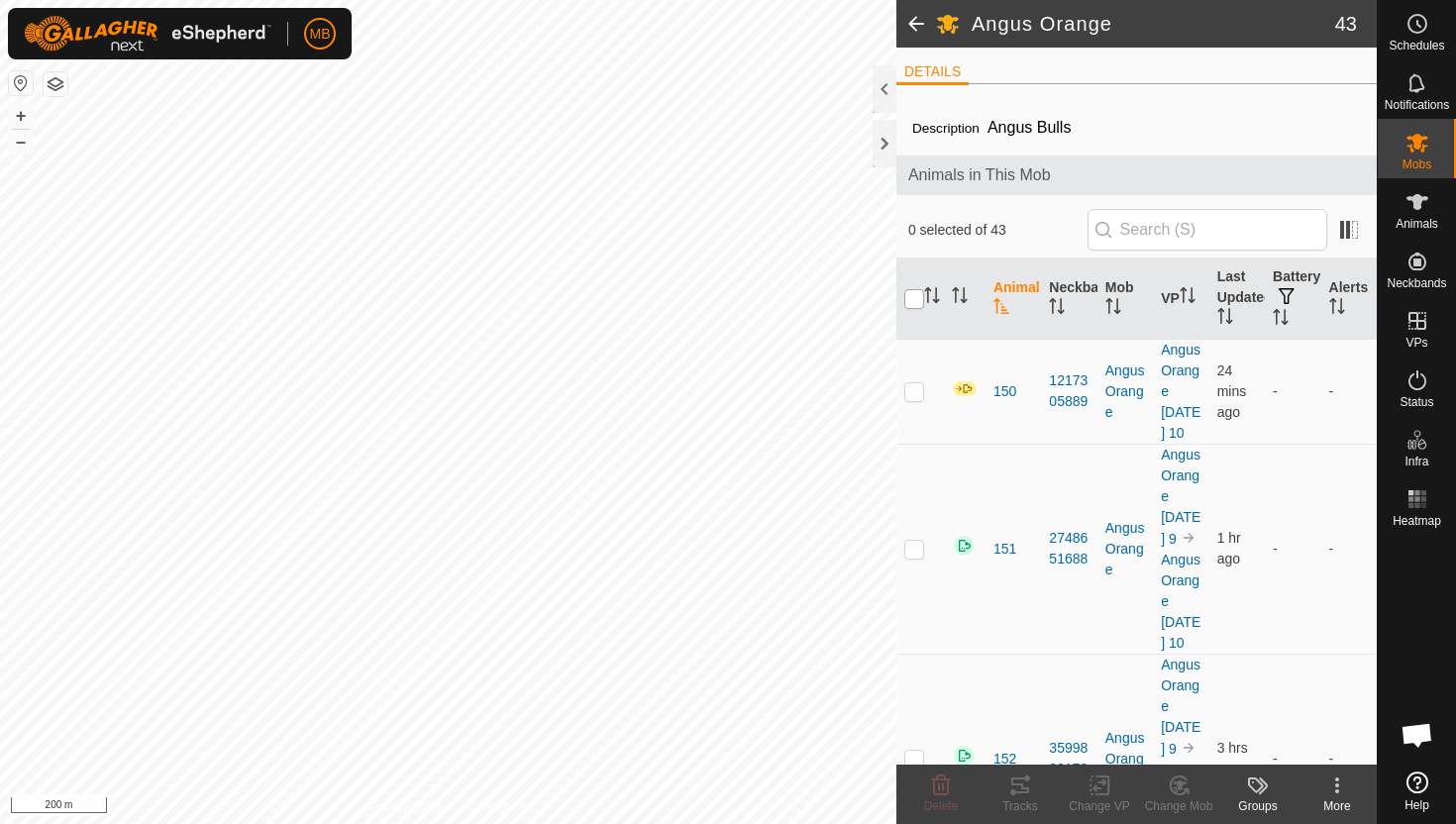
click at [917, 299] on input "checkbox" at bounding box center [914, 299] width 20 height 20
checkbox input "true"
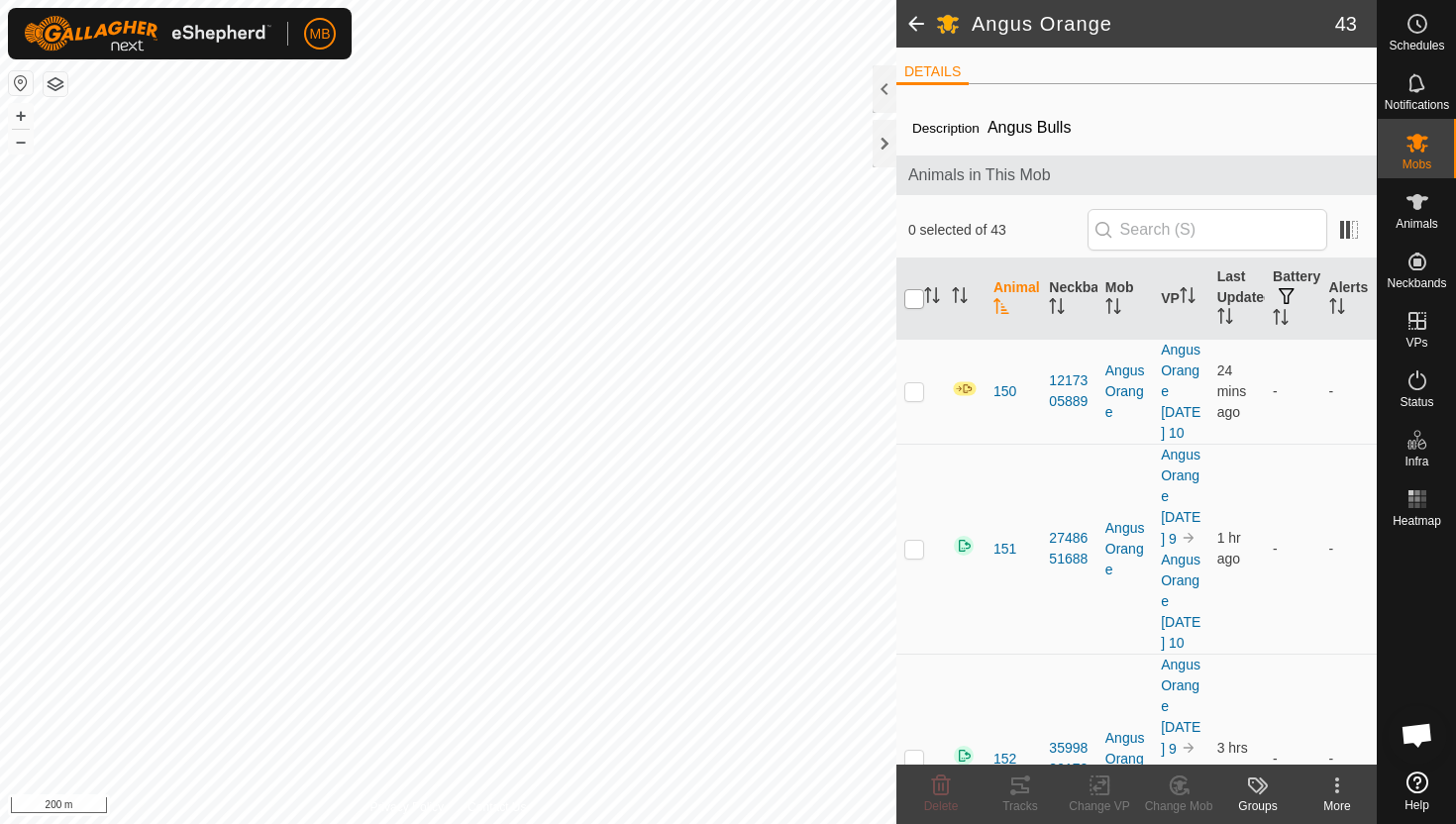
checkbox input "true"
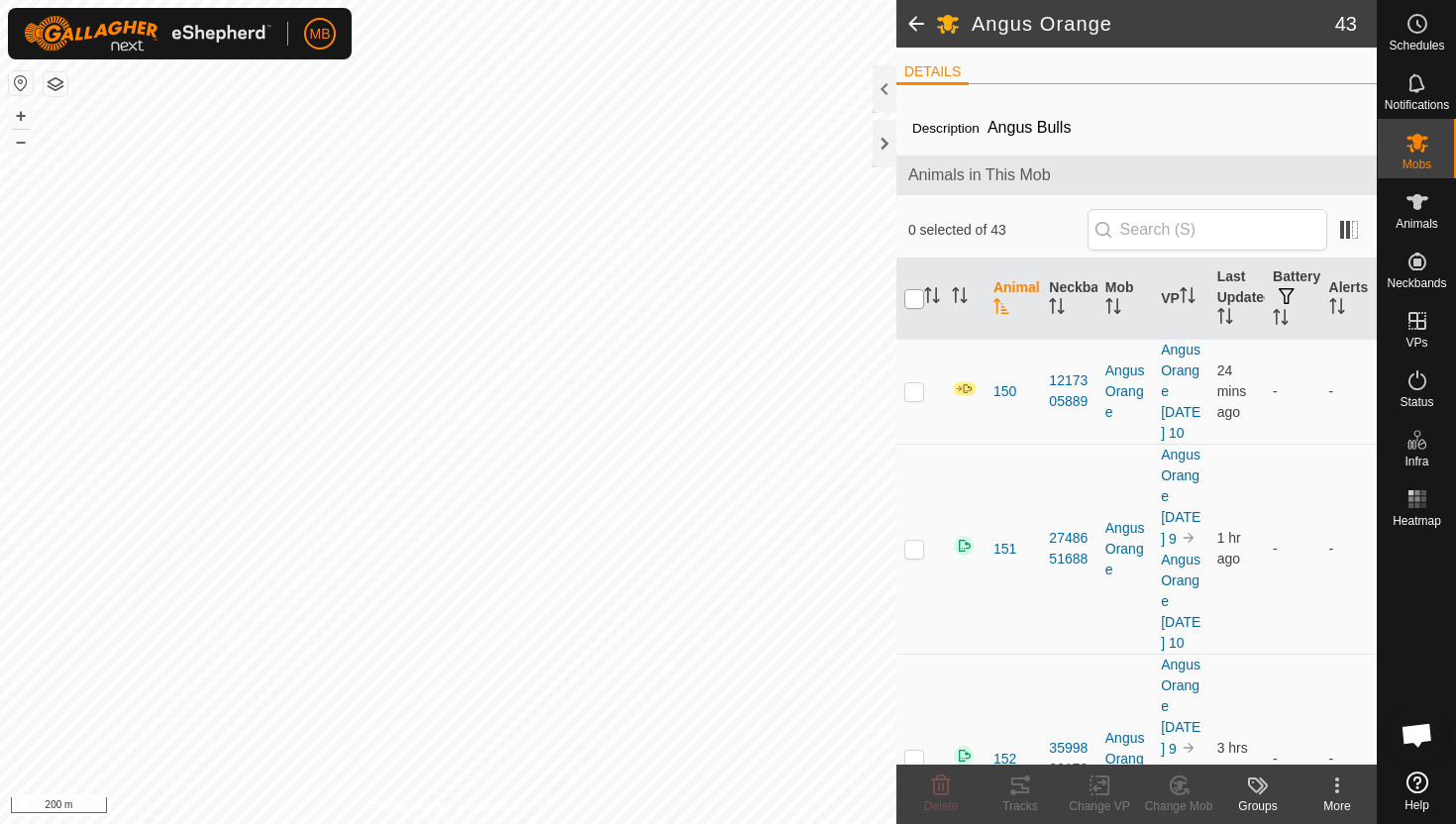
checkbox input "true"
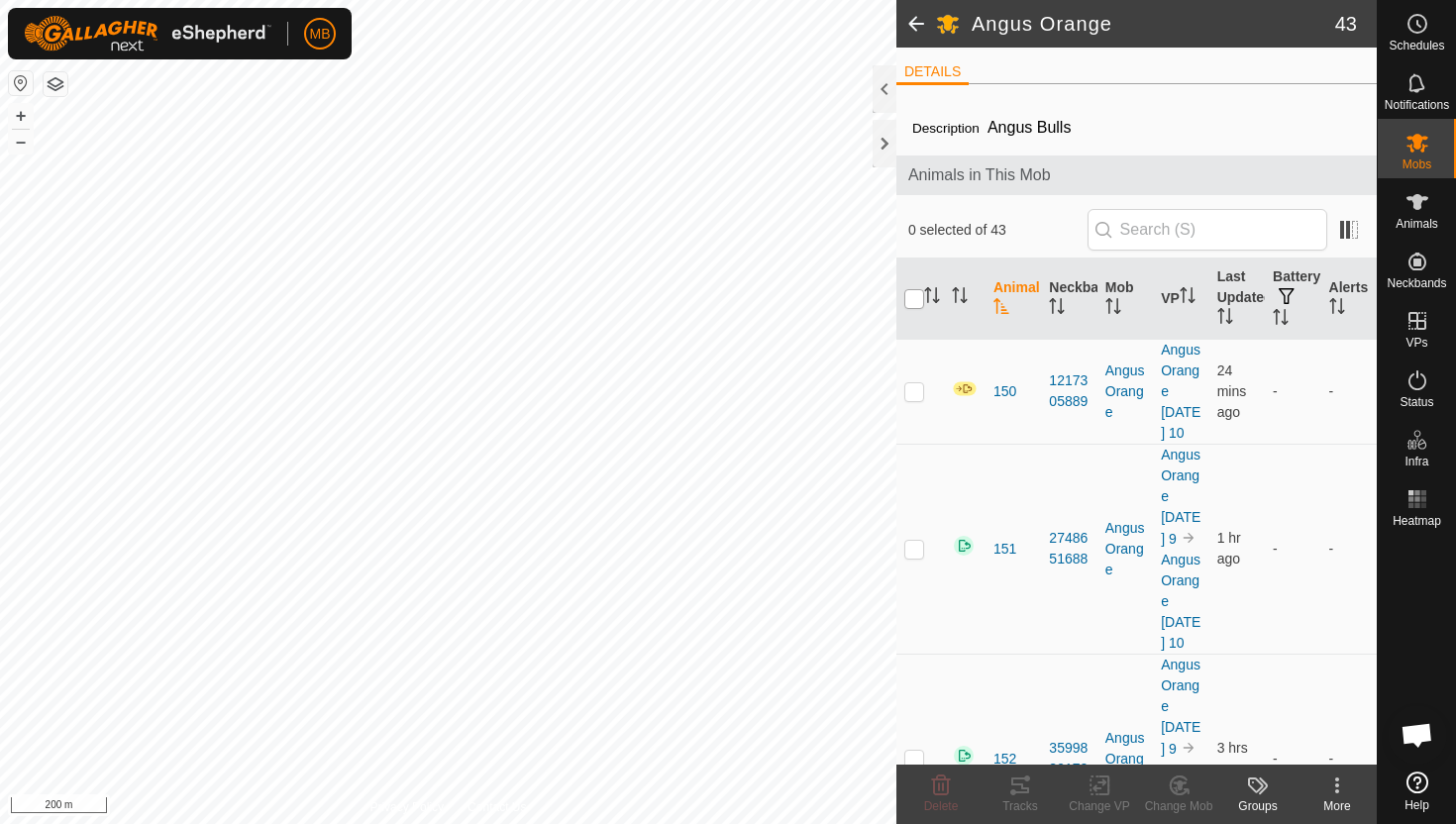
checkbox input "true"
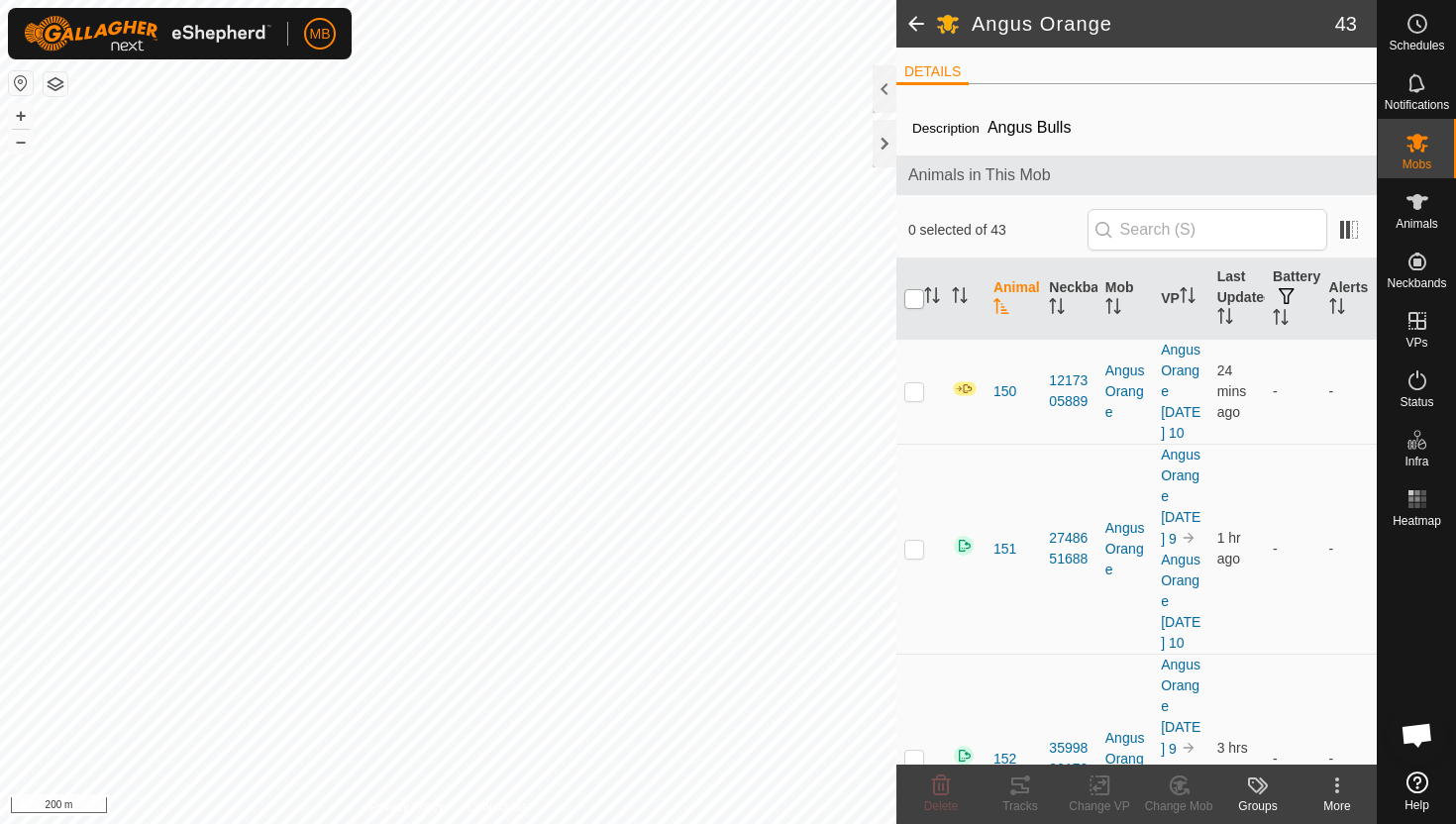
checkbox input "true"
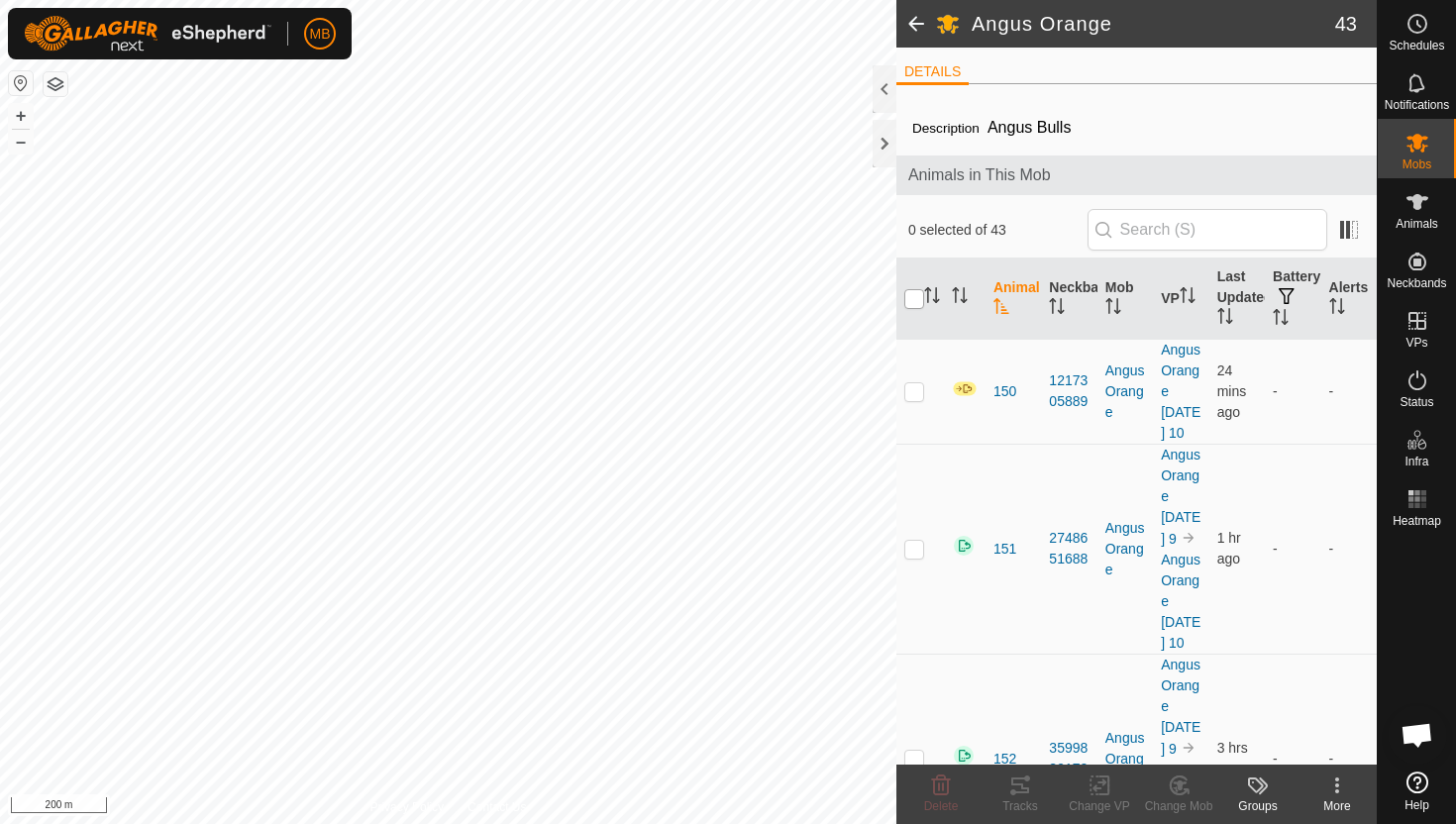
checkbox input "true"
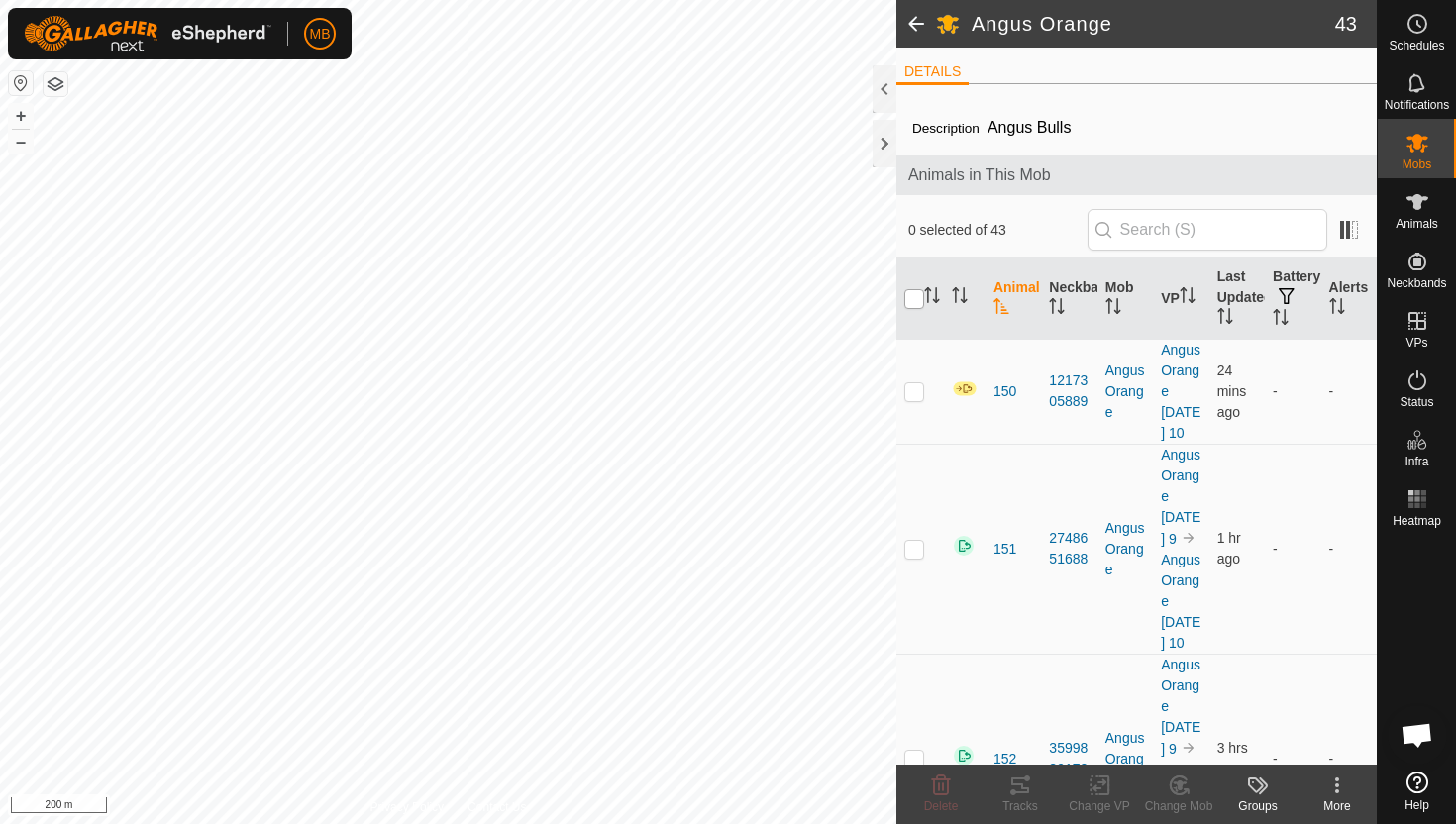
checkbox input "true"
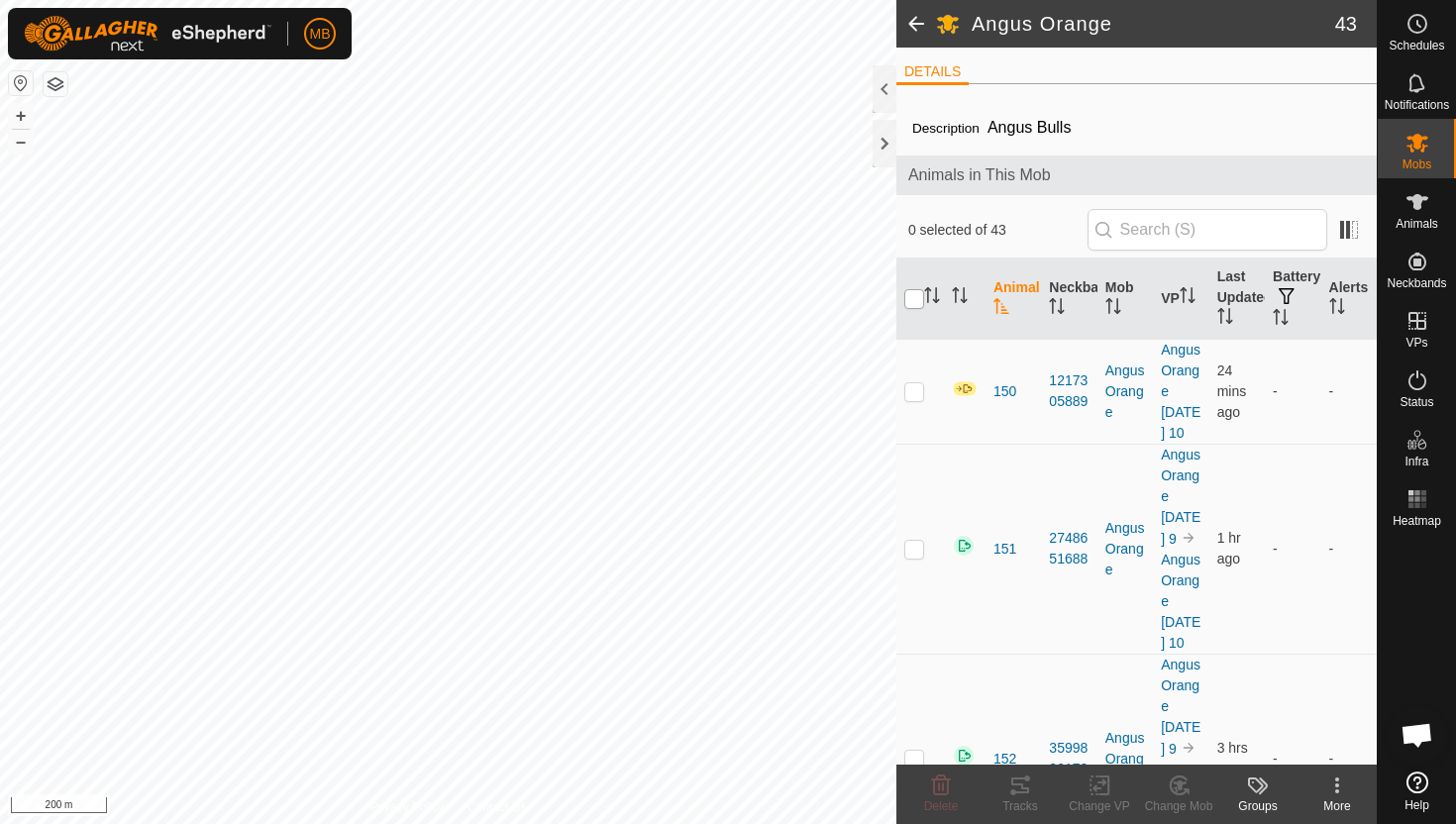
checkbox input "true"
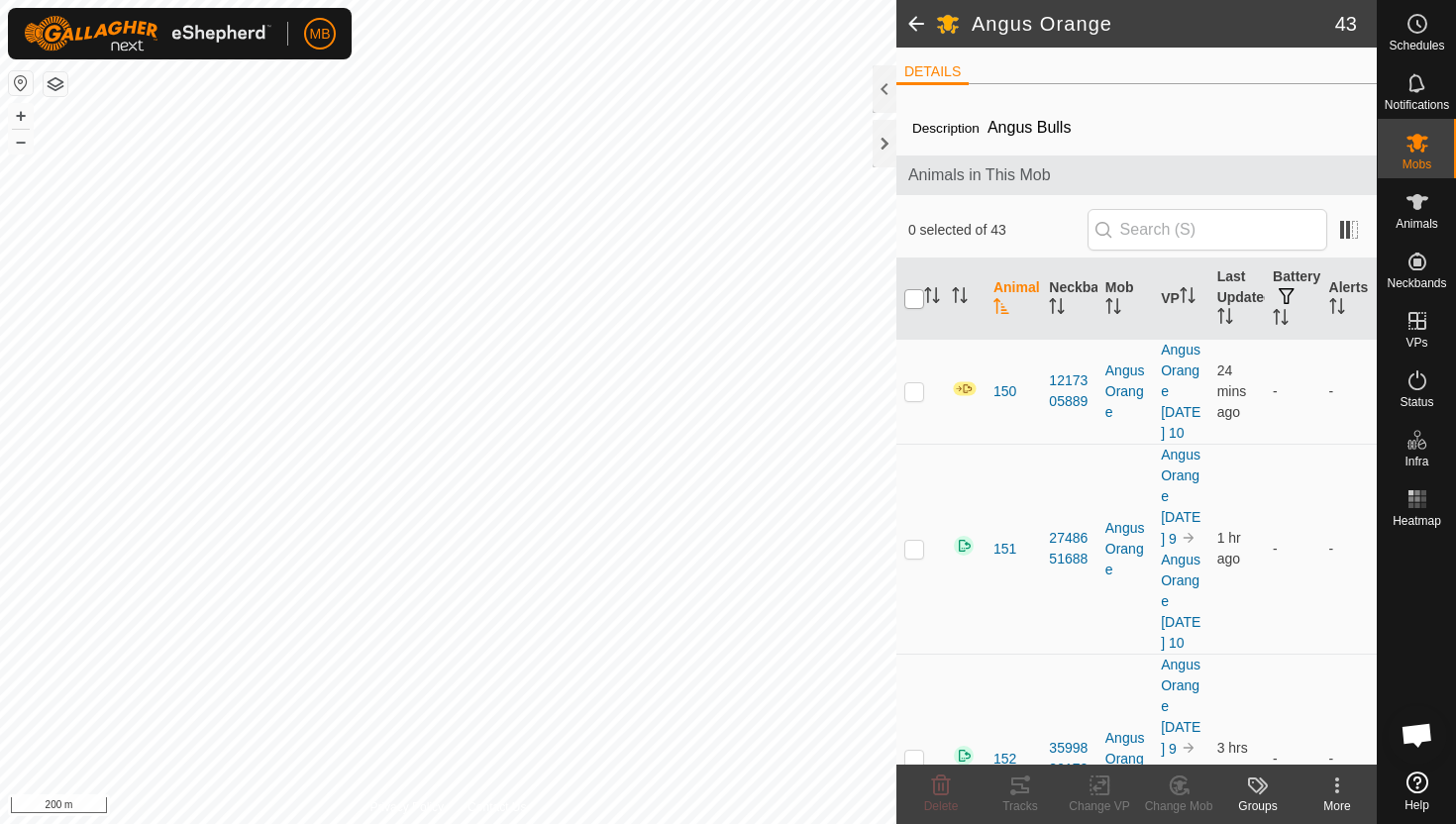
checkbox input "true"
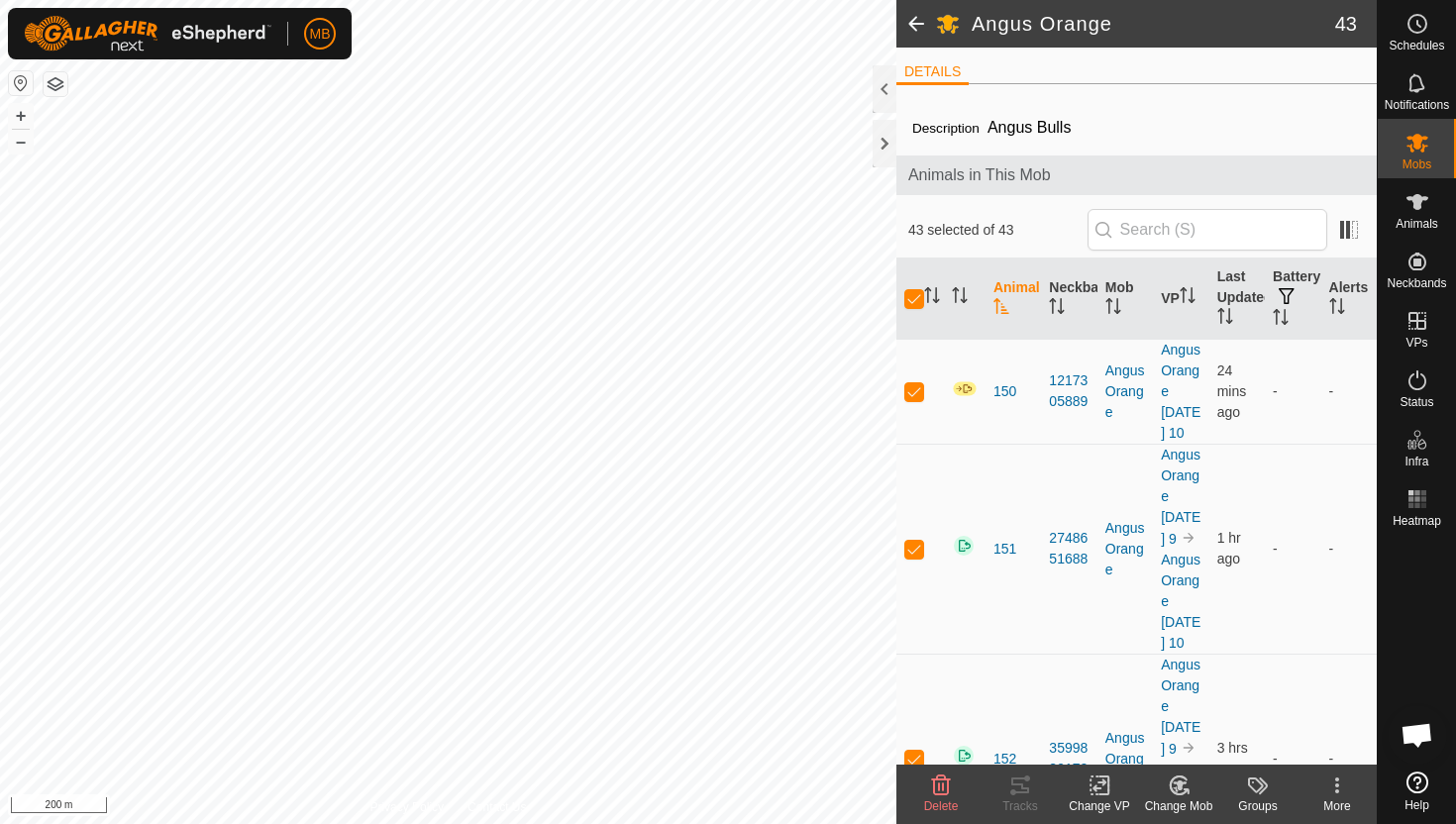
click at [940, 787] on icon at bounding box center [941, 785] width 24 height 24
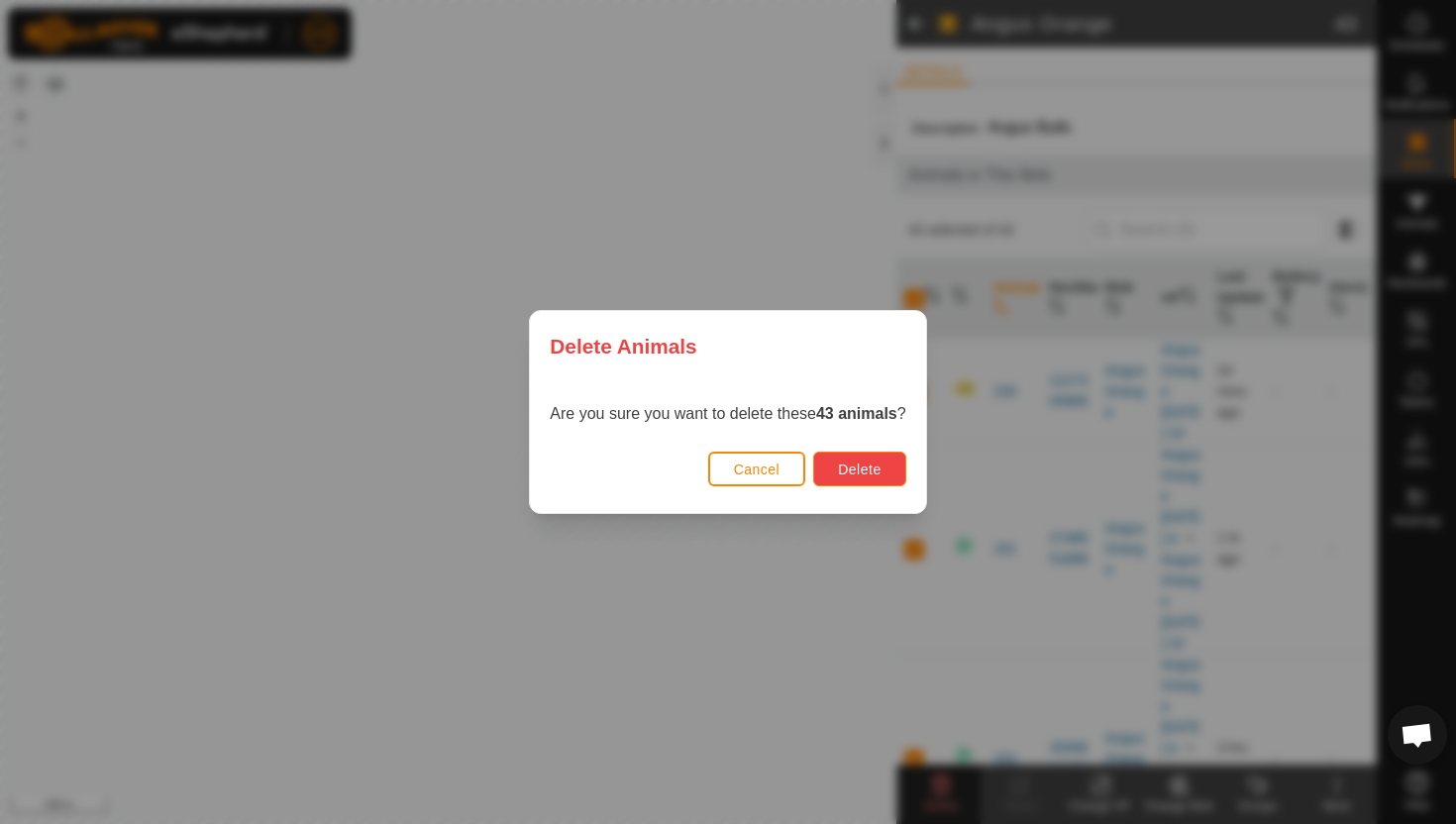
click at [895, 479] on button "Delete" at bounding box center [859, 469] width 92 height 35
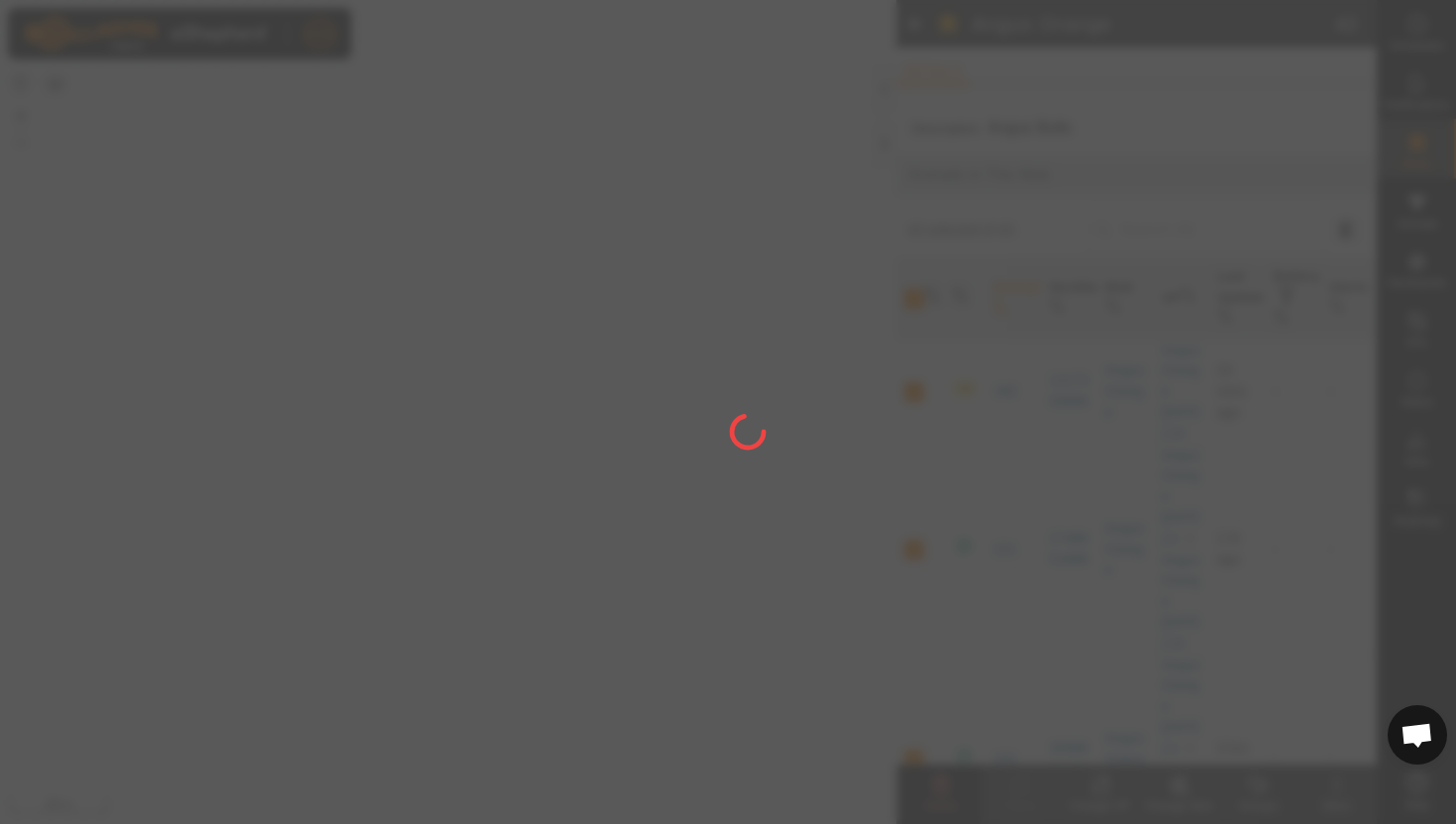
checkbox input "false"
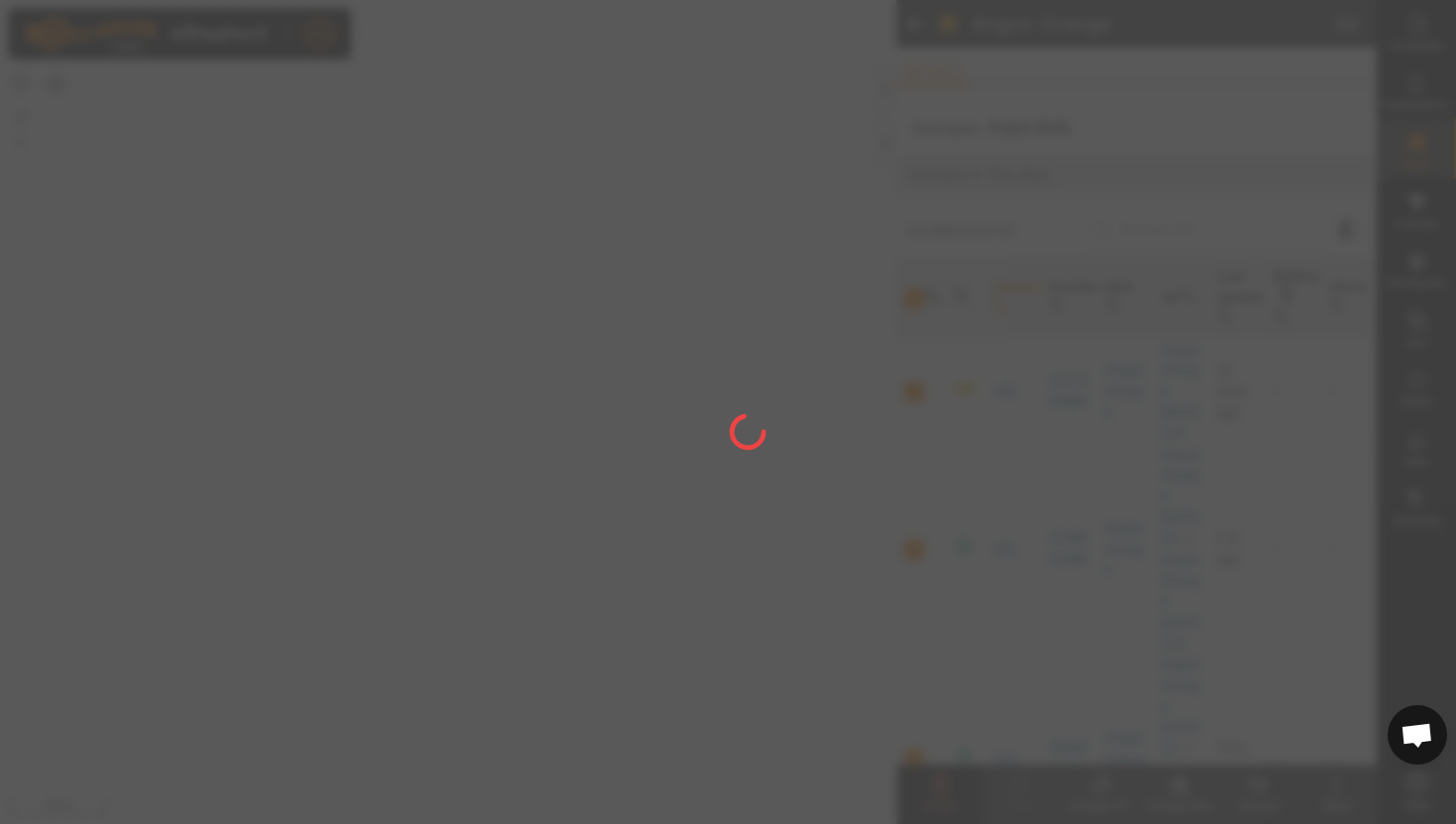
checkbox input "false"
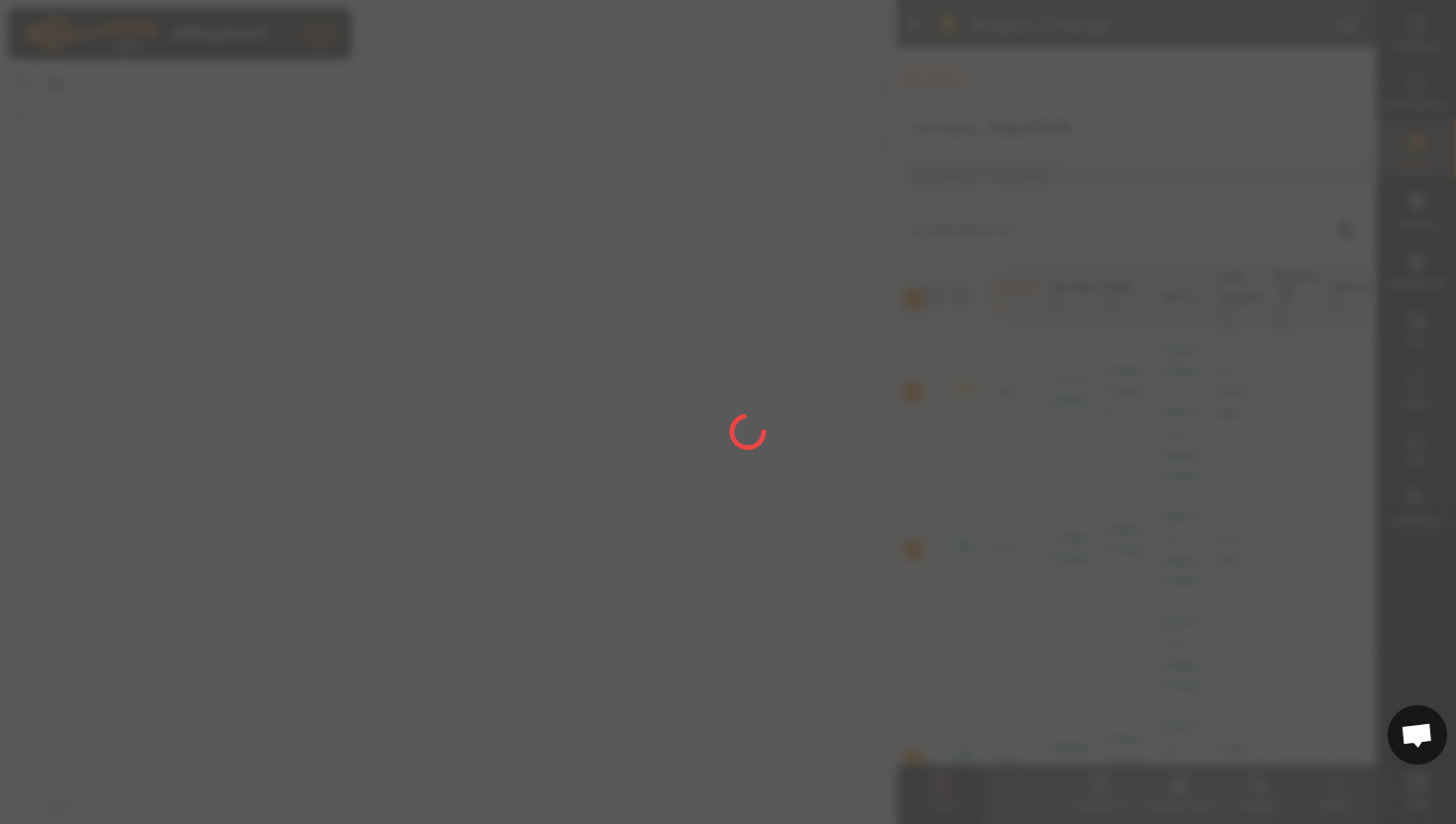
checkbox input "false"
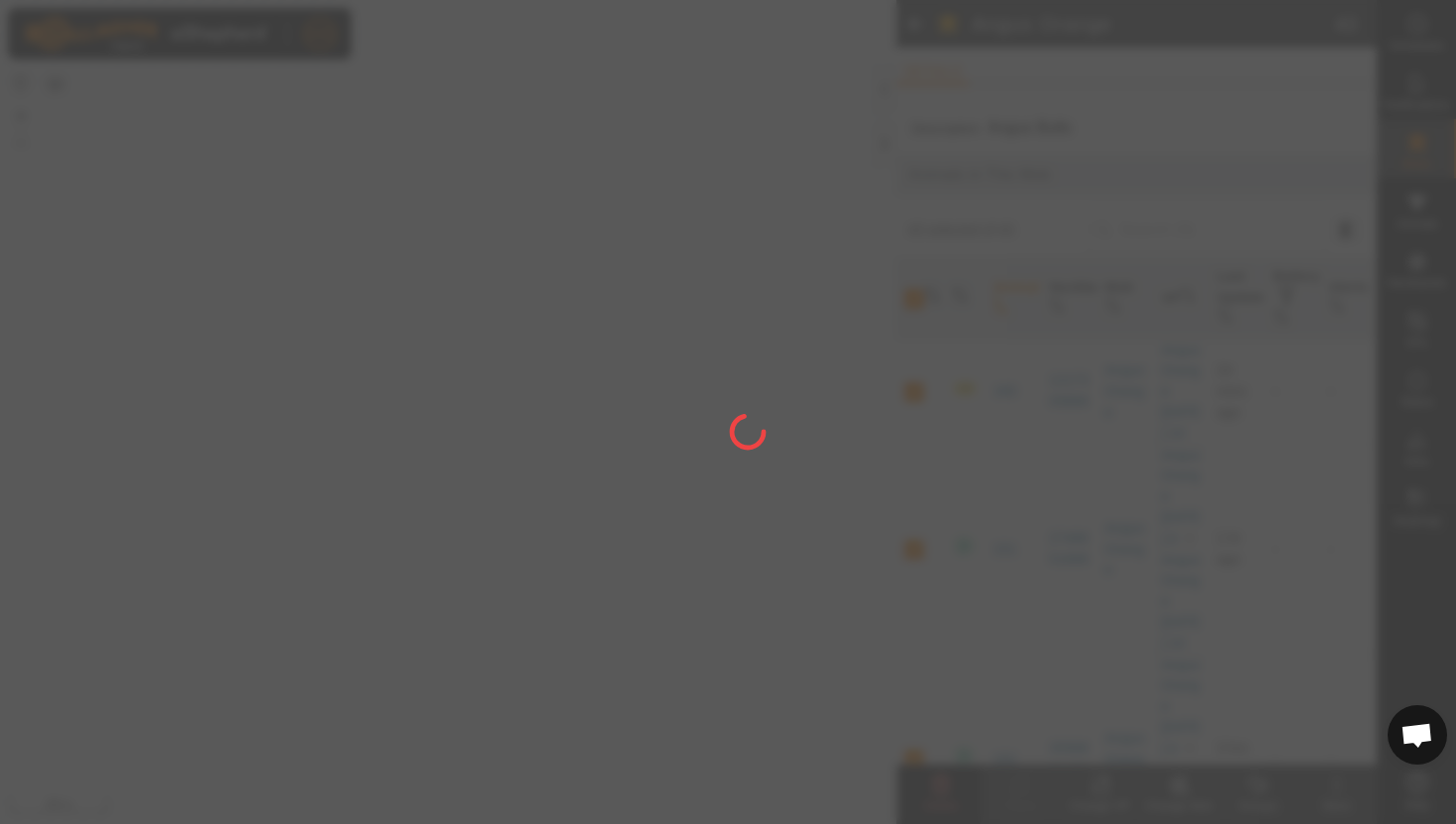
checkbox input "false"
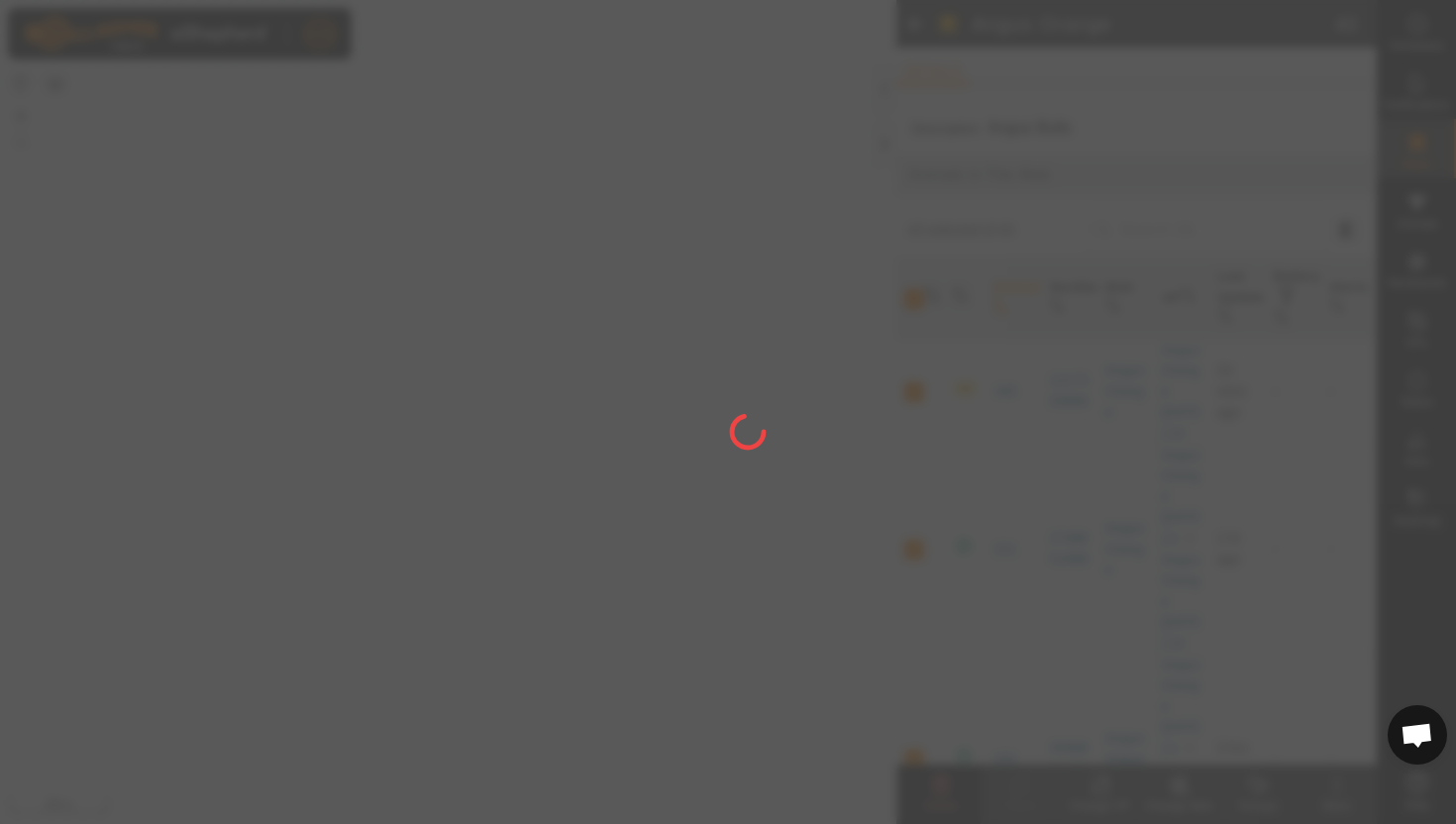
checkbox input "false"
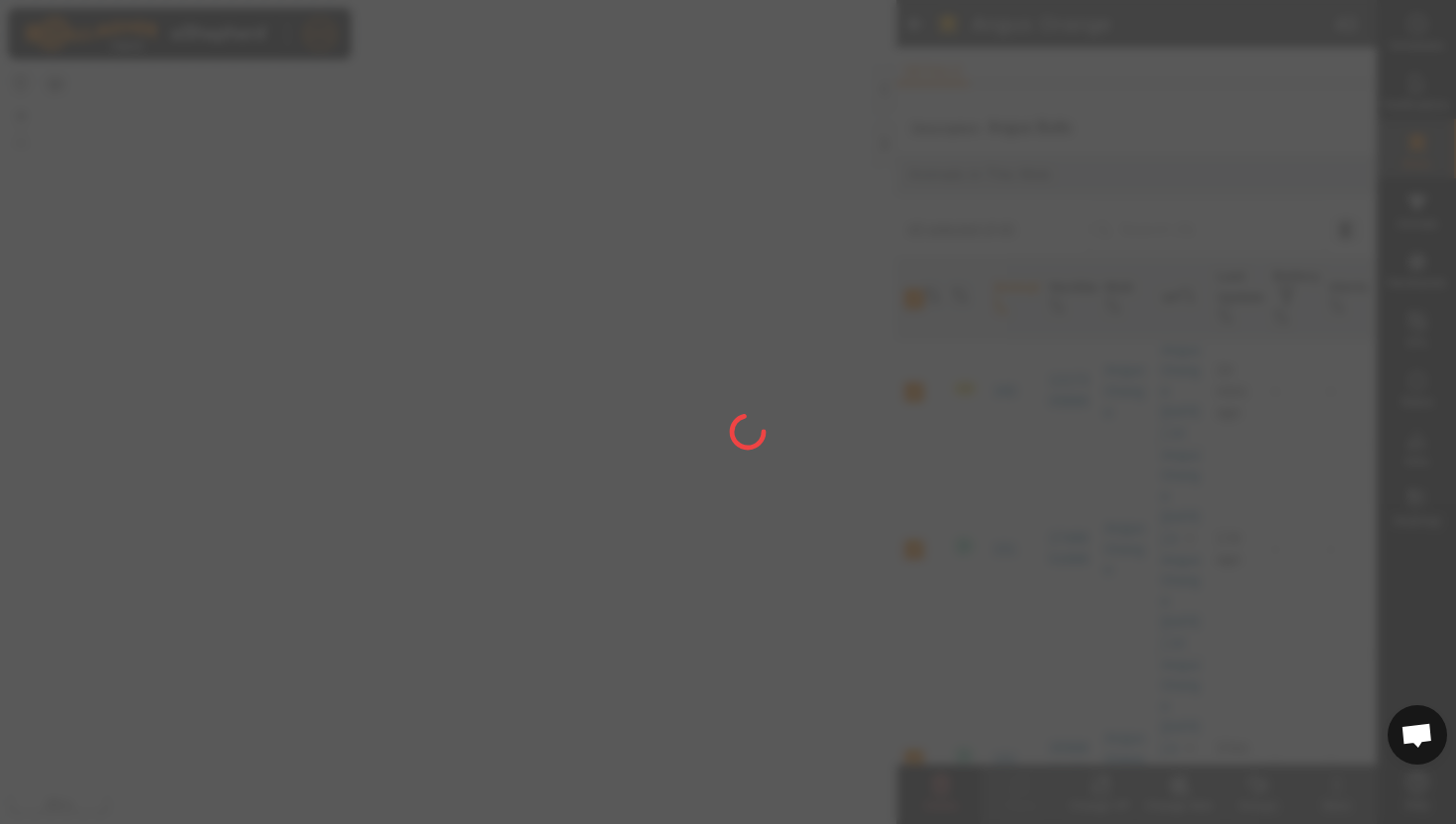
checkbox input "false"
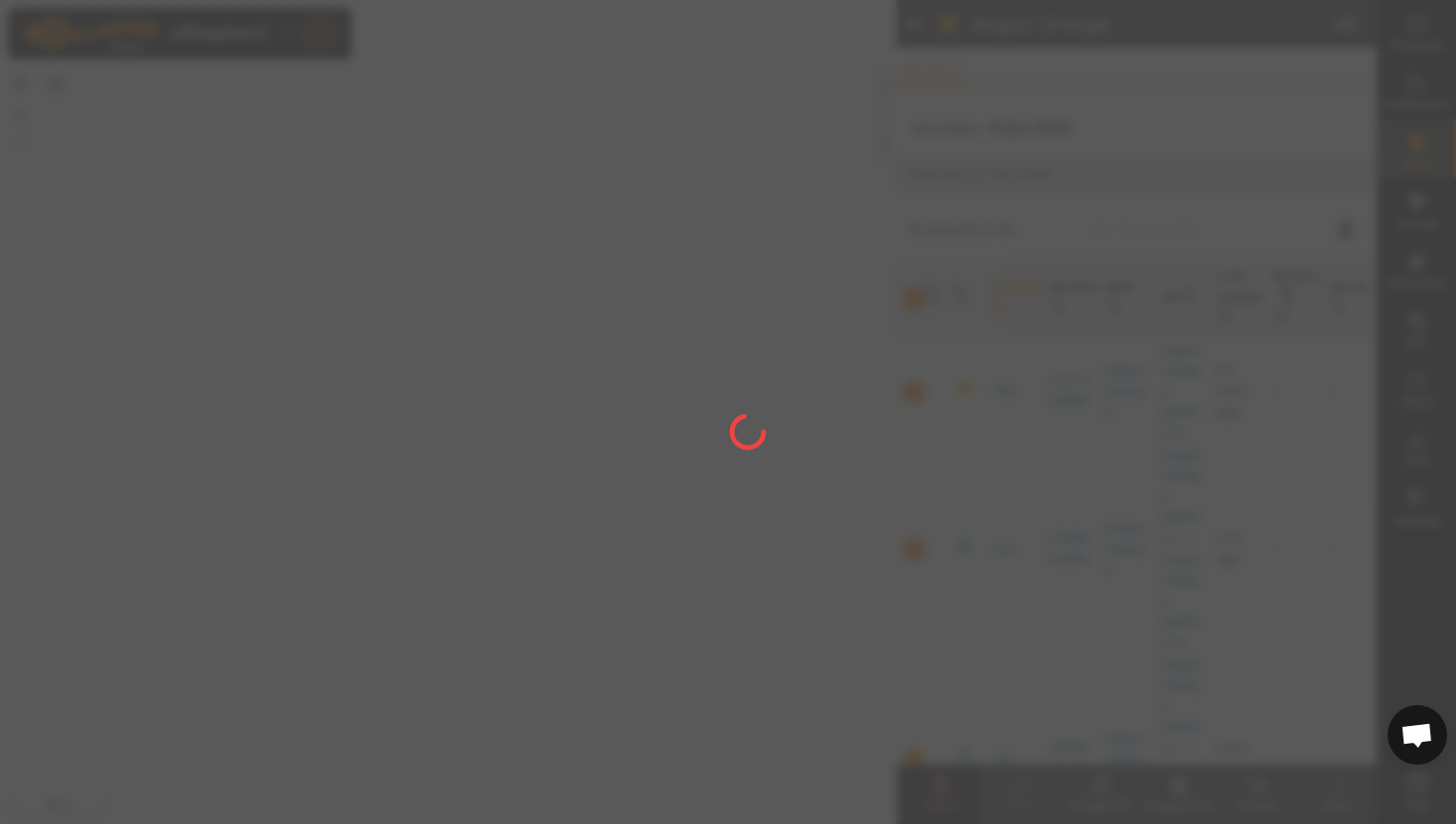
checkbox input "false"
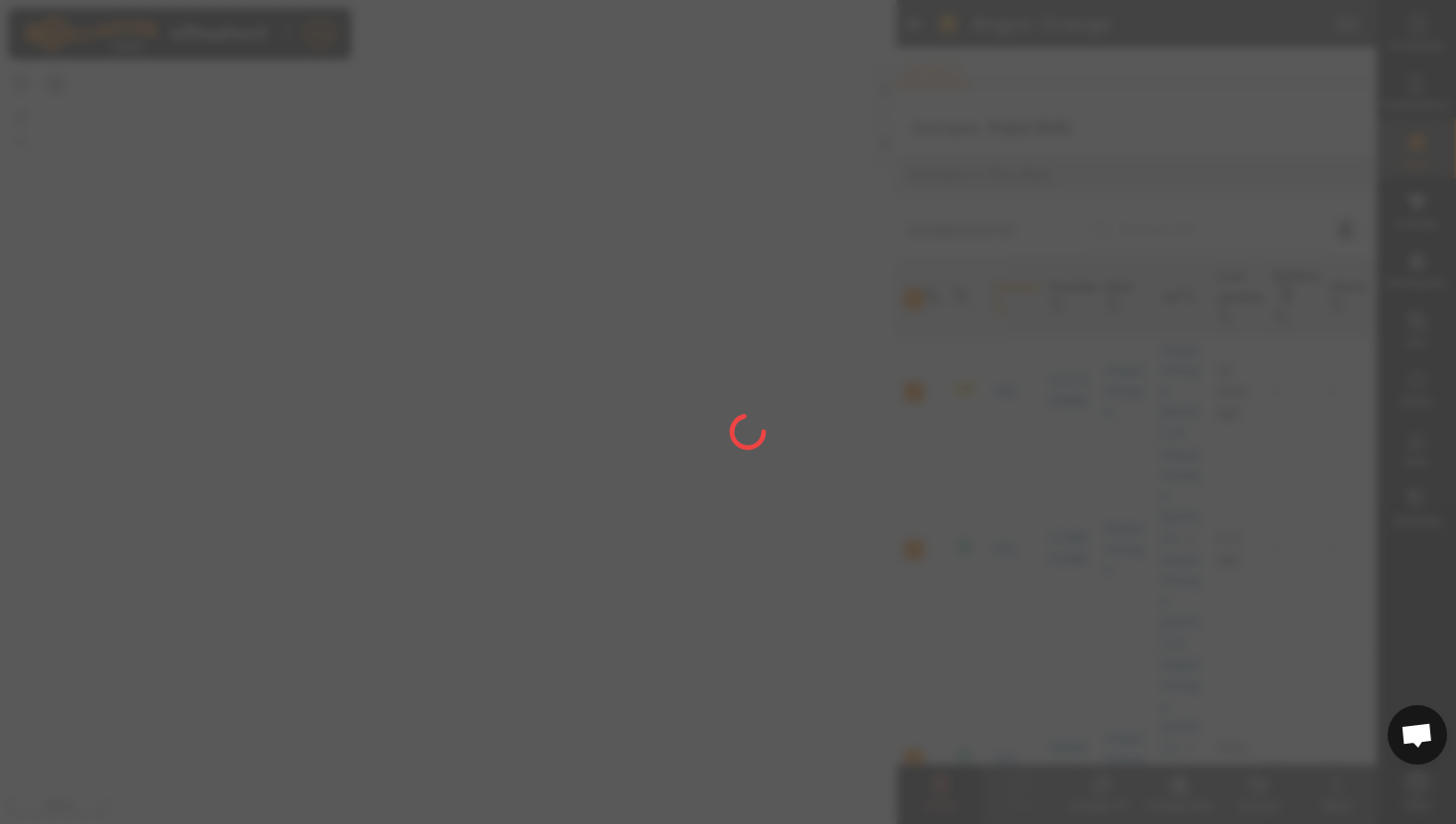
checkbox input "false"
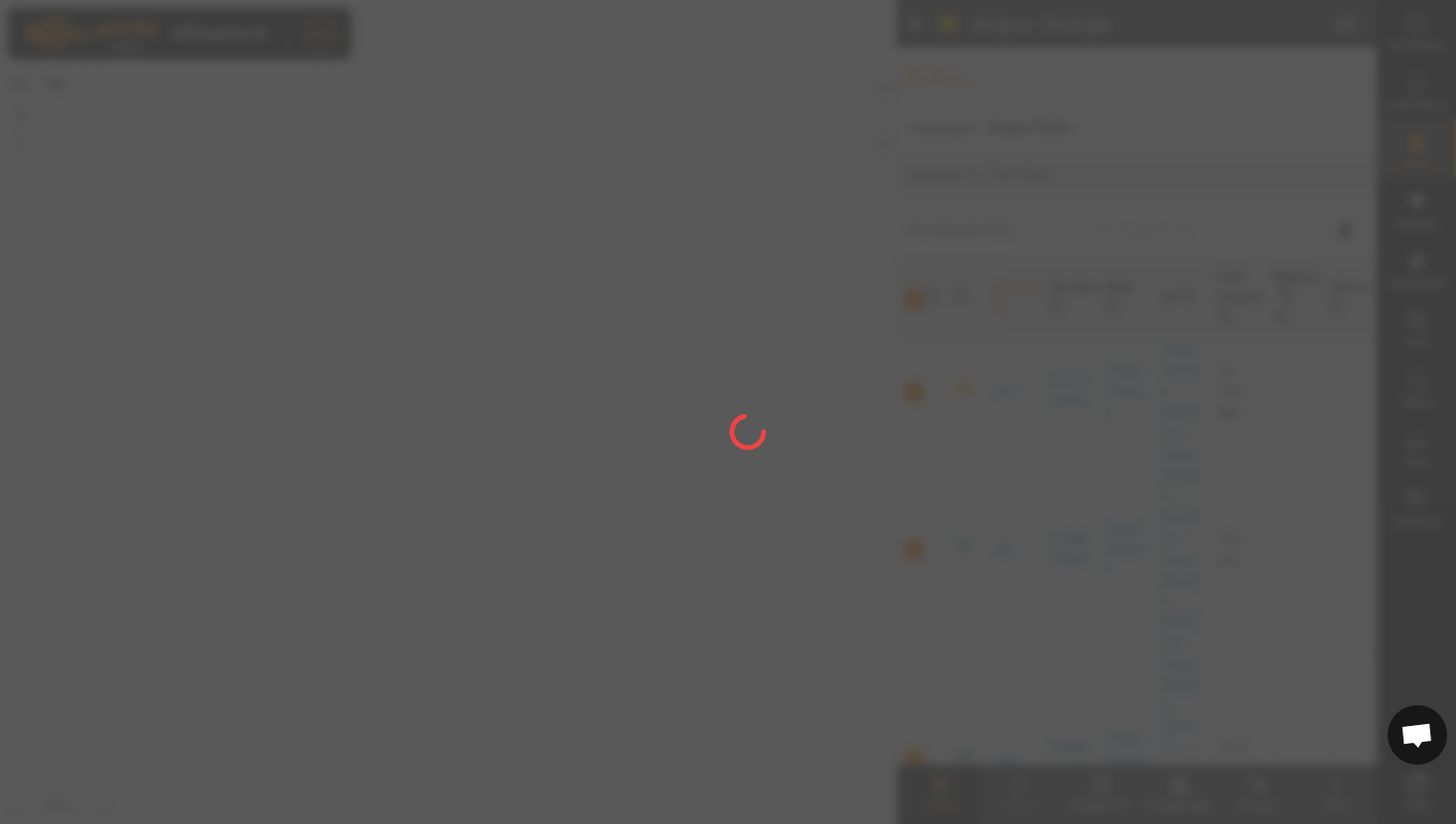
checkbox input "false"
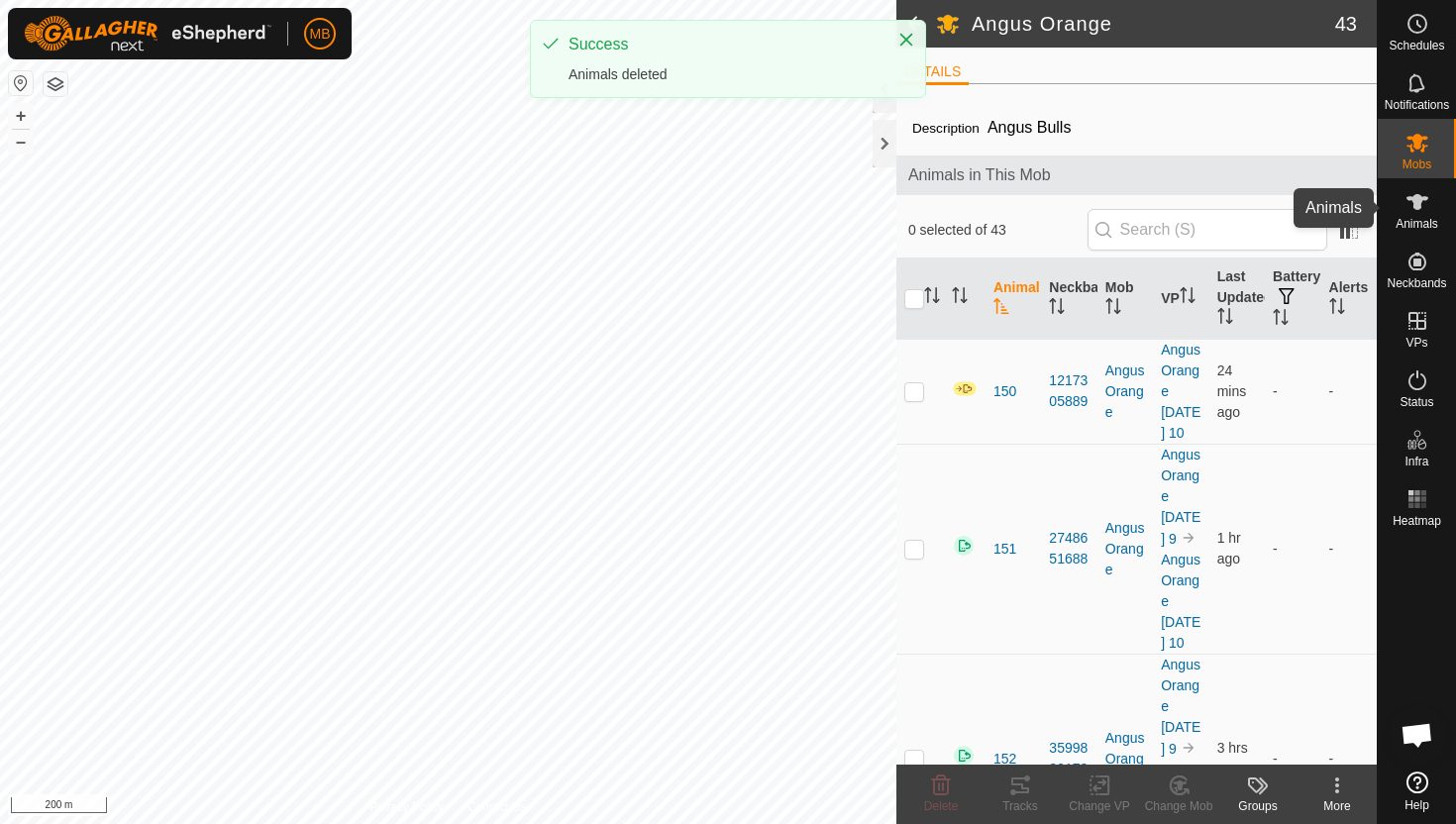
click at [1420, 225] on span "Animals" at bounding box center [1416, 224] width 43 height 12
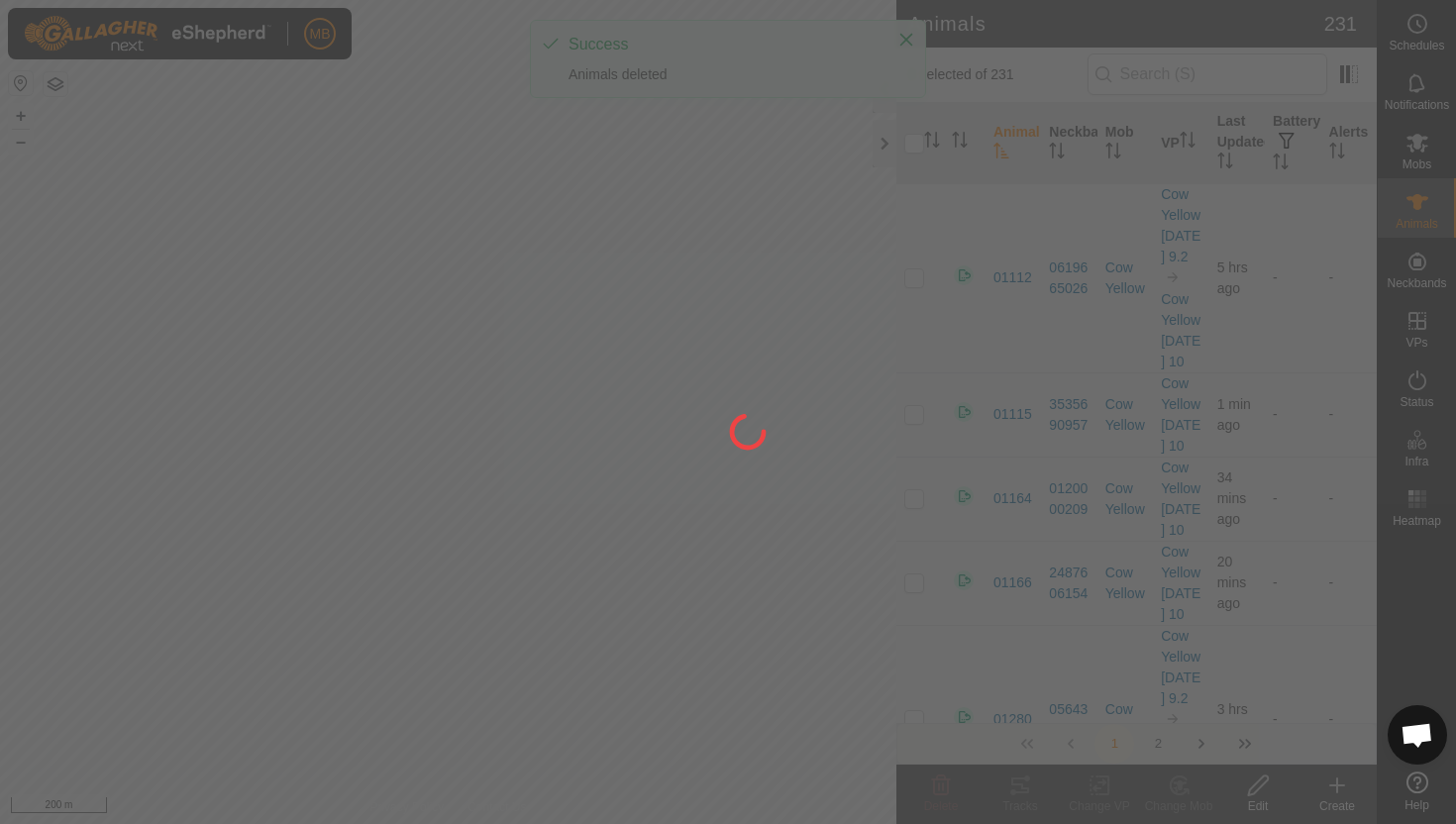
click at [1418, 162] on div at bounding box center [728, 412] width 1456 height 824
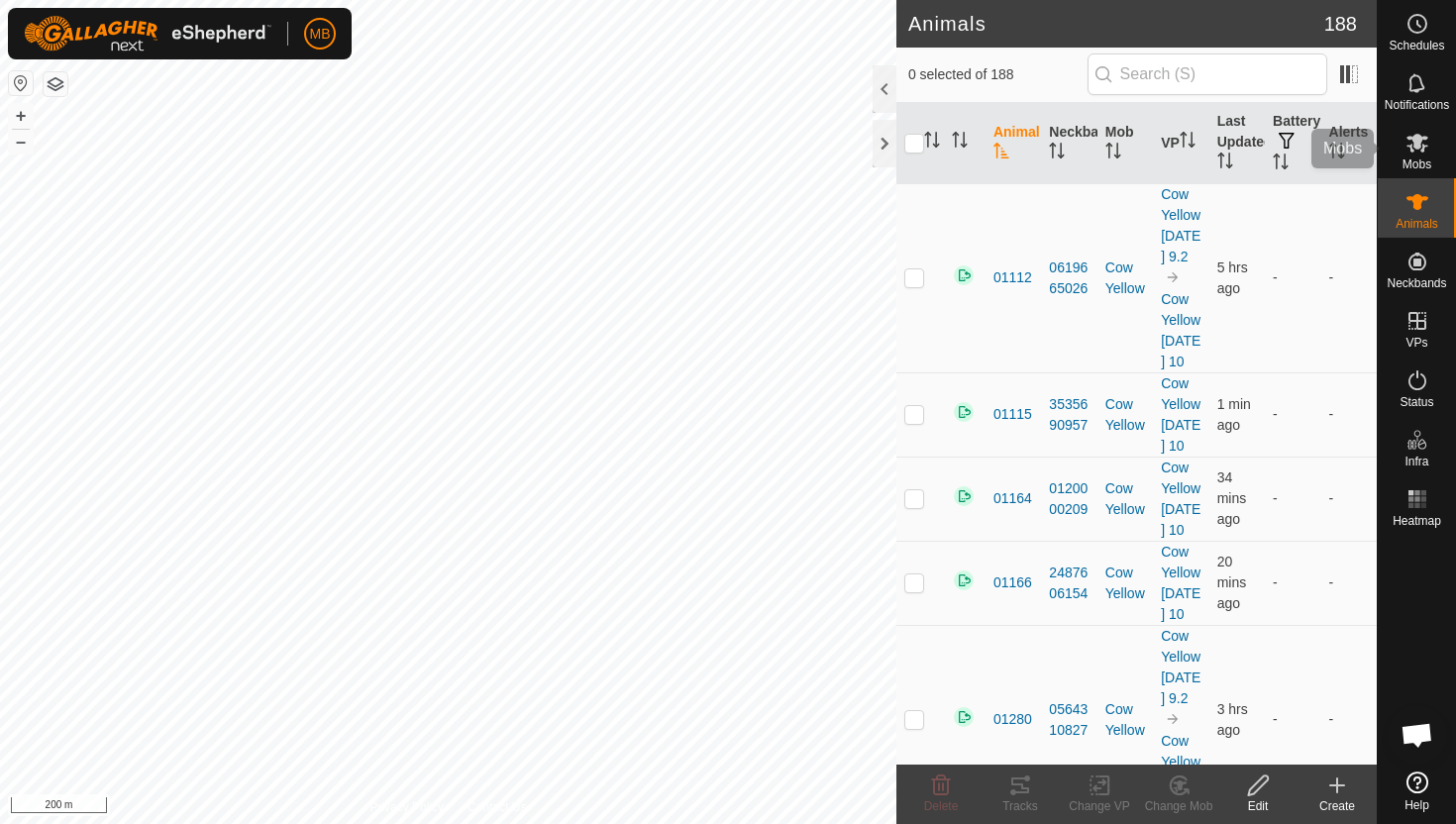
click at [1422, 149] on icon at bounding box center [1417, 143] width 22 height 19
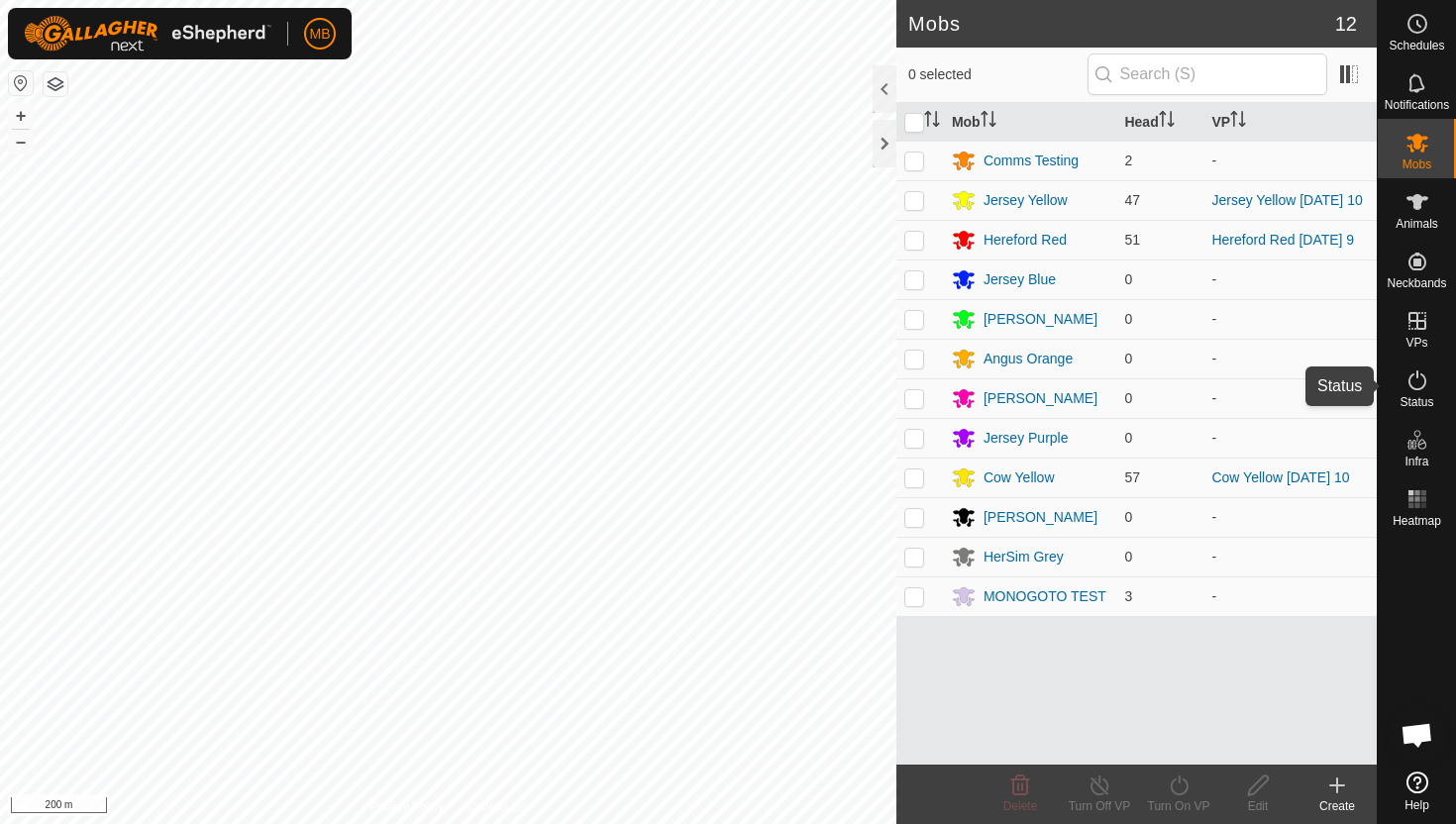
click at [1411, 396] on span "Status" at bounding box center [1416, 402] width 34 height 12
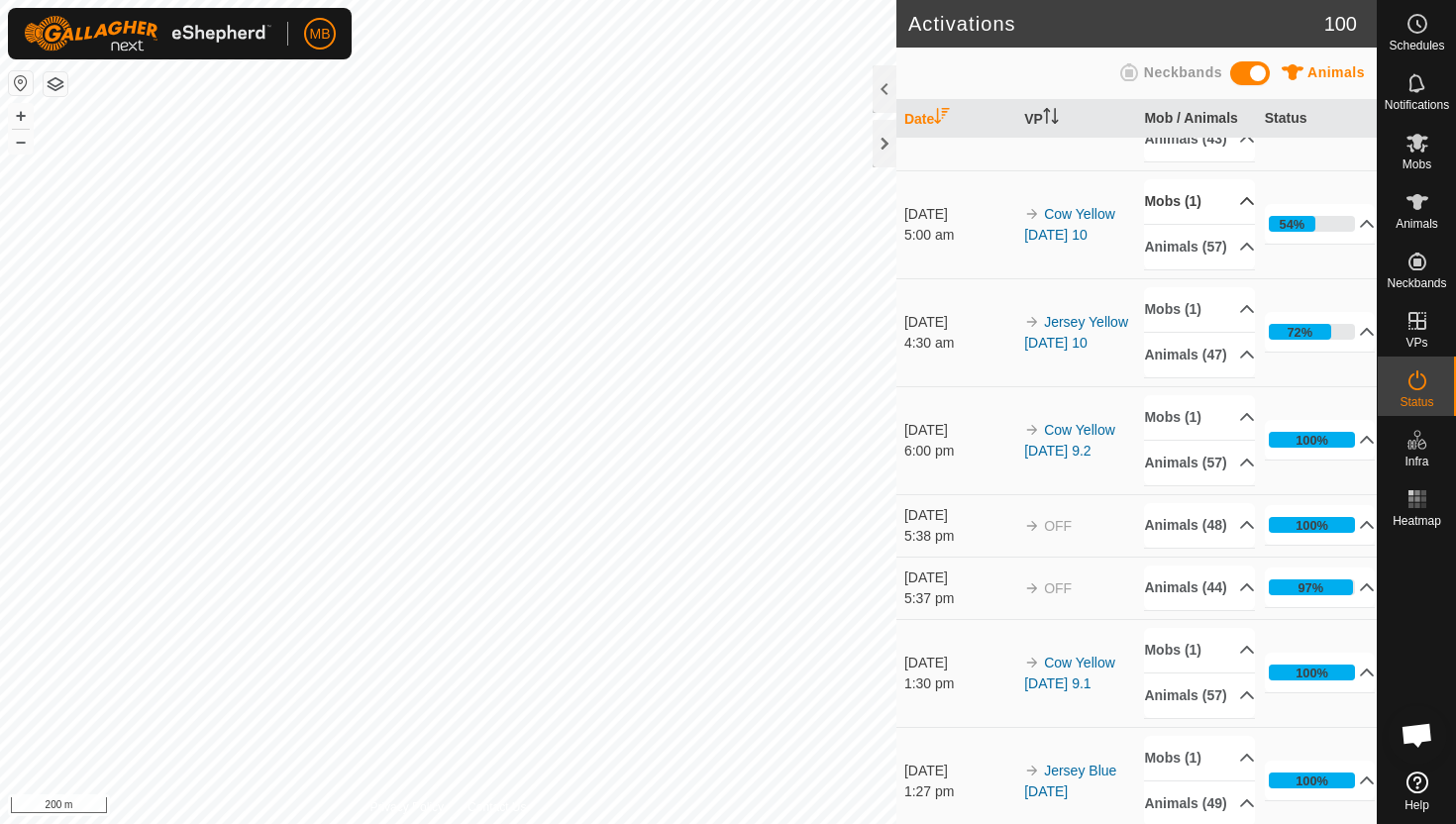
scroll to position [205, 0]
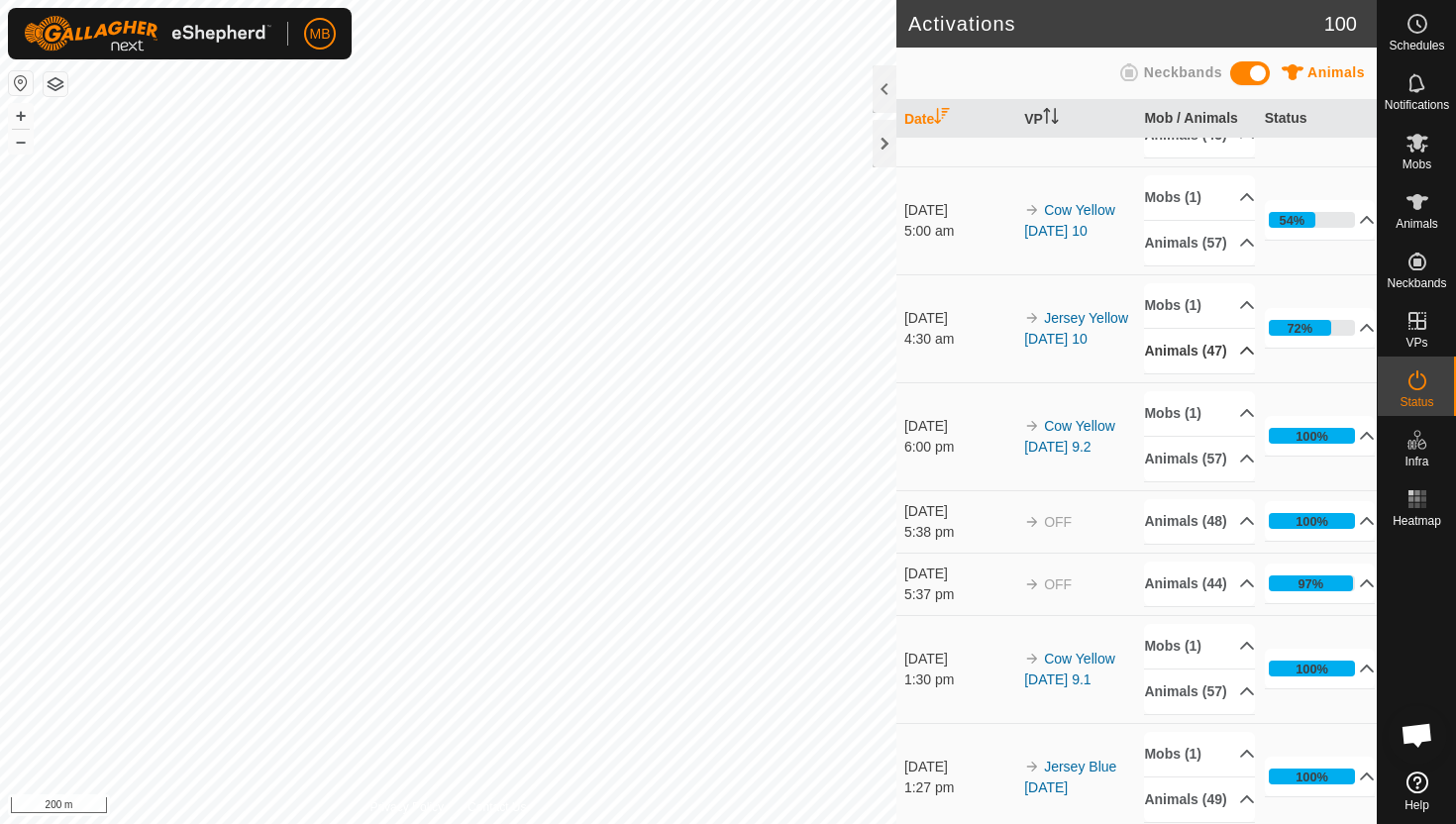
click at [1239, 358] on icon at bounding box center [1247, 350] width 16 height 16
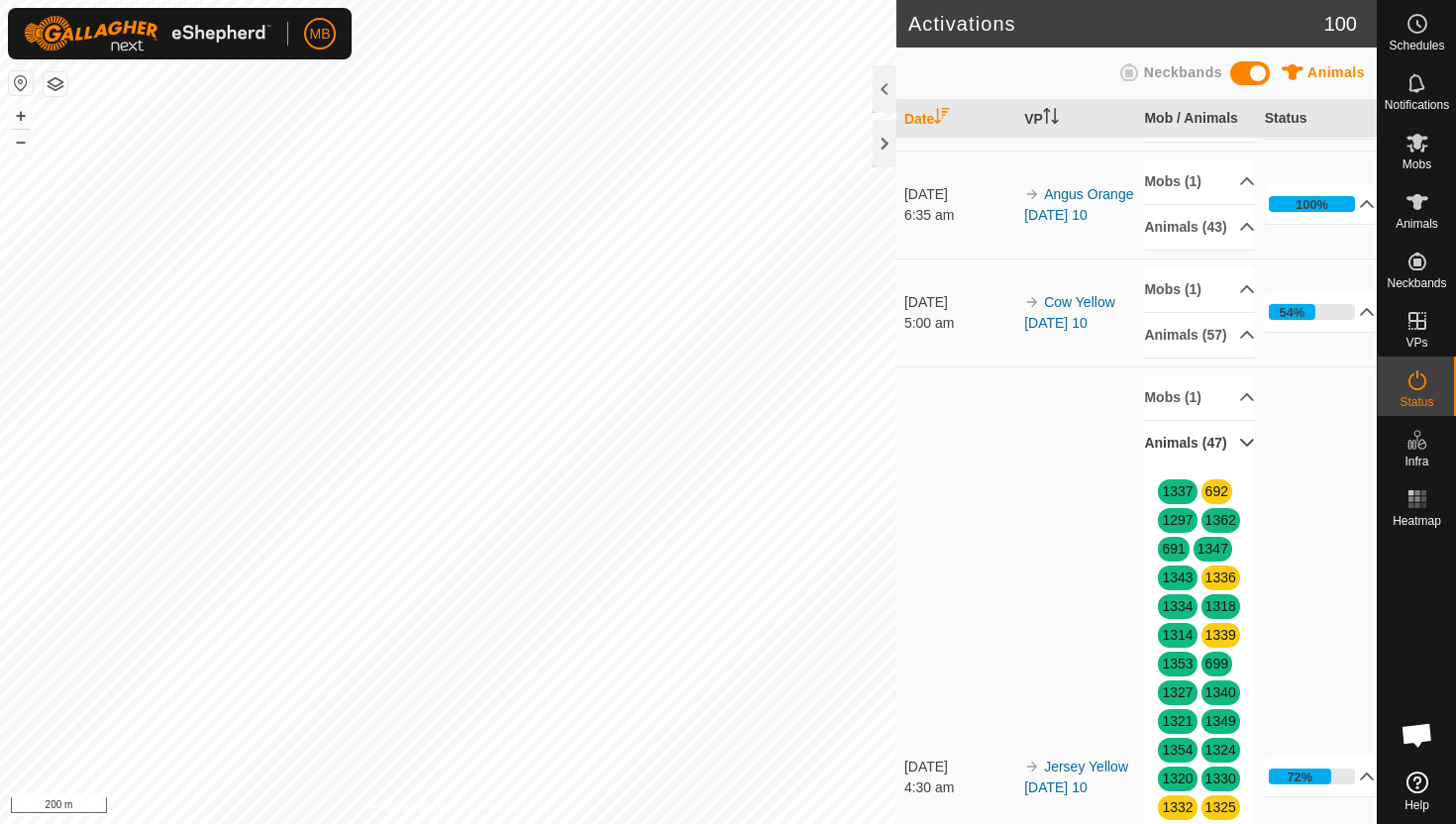
scroll to position [114, 0]
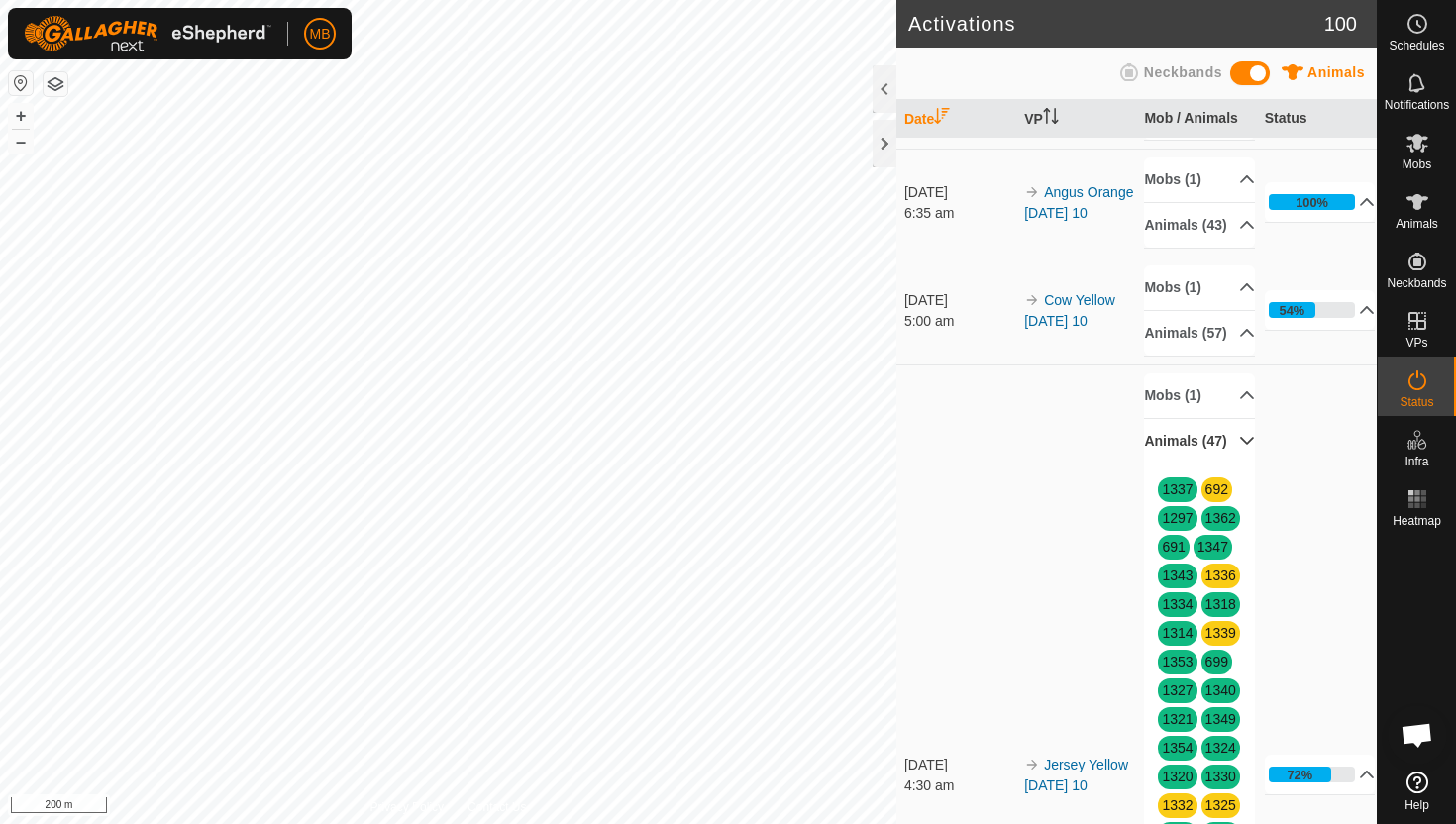
click at [1235, 464] on p-accordion-header "Animals (47)" at bounding box center [1200, 441] width 111 height 45
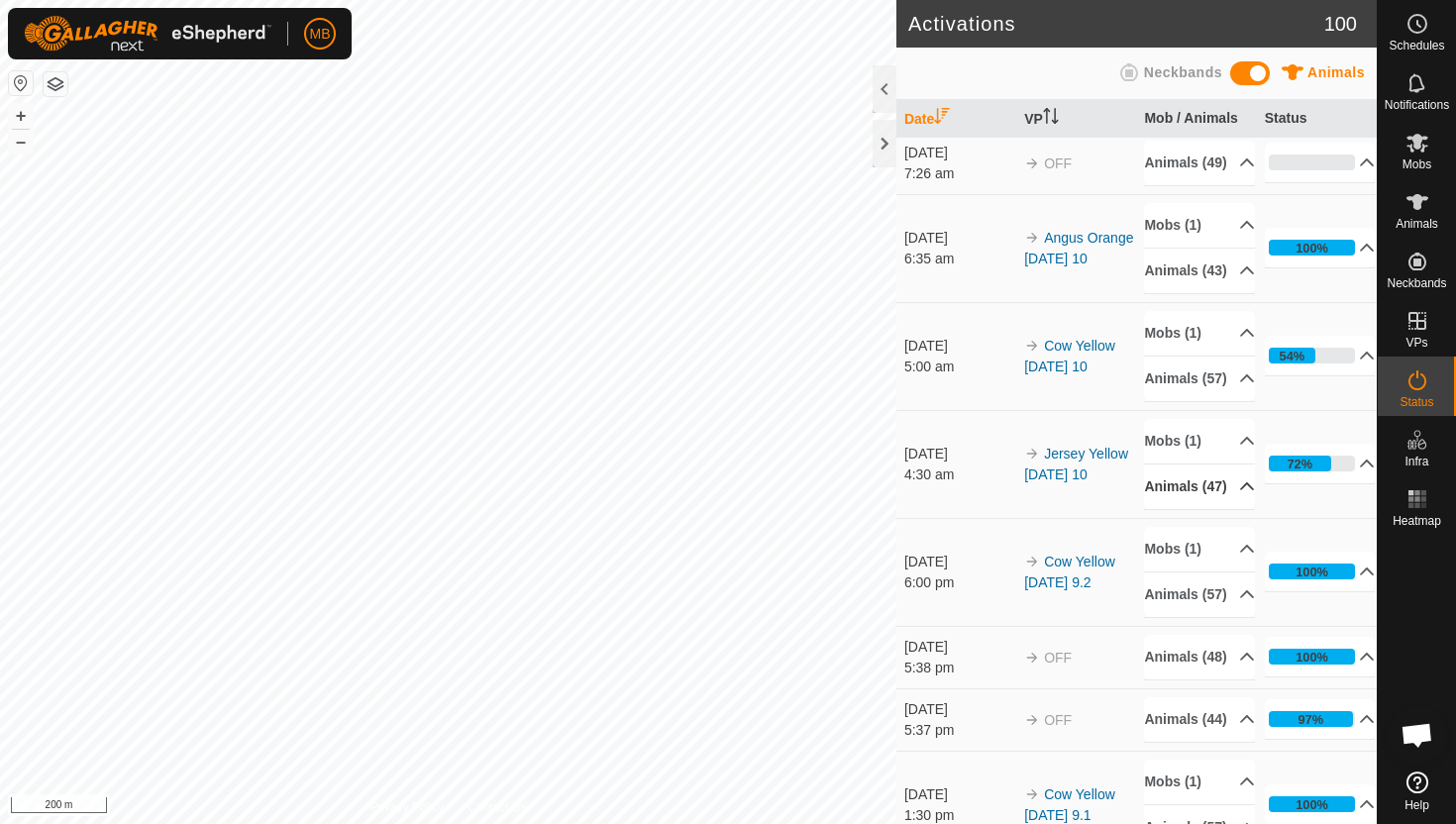
scroll to position [70, 0]
